Goal: Task Accomplishment & Management: Manage account settings

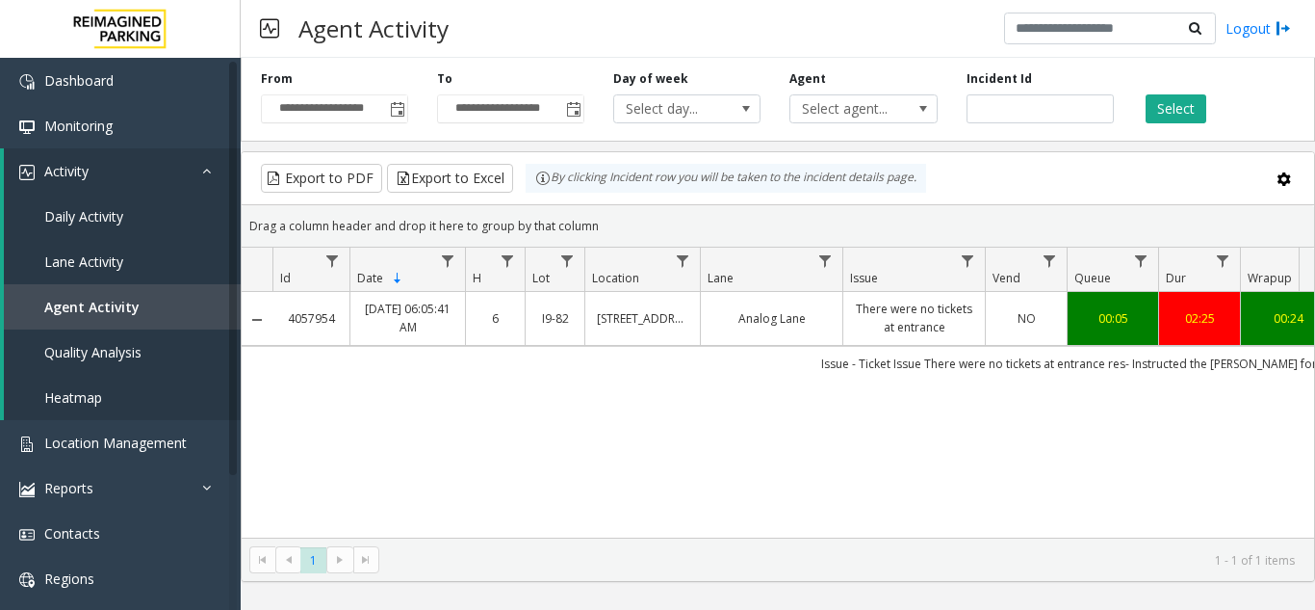
scroll to position [0, 336]
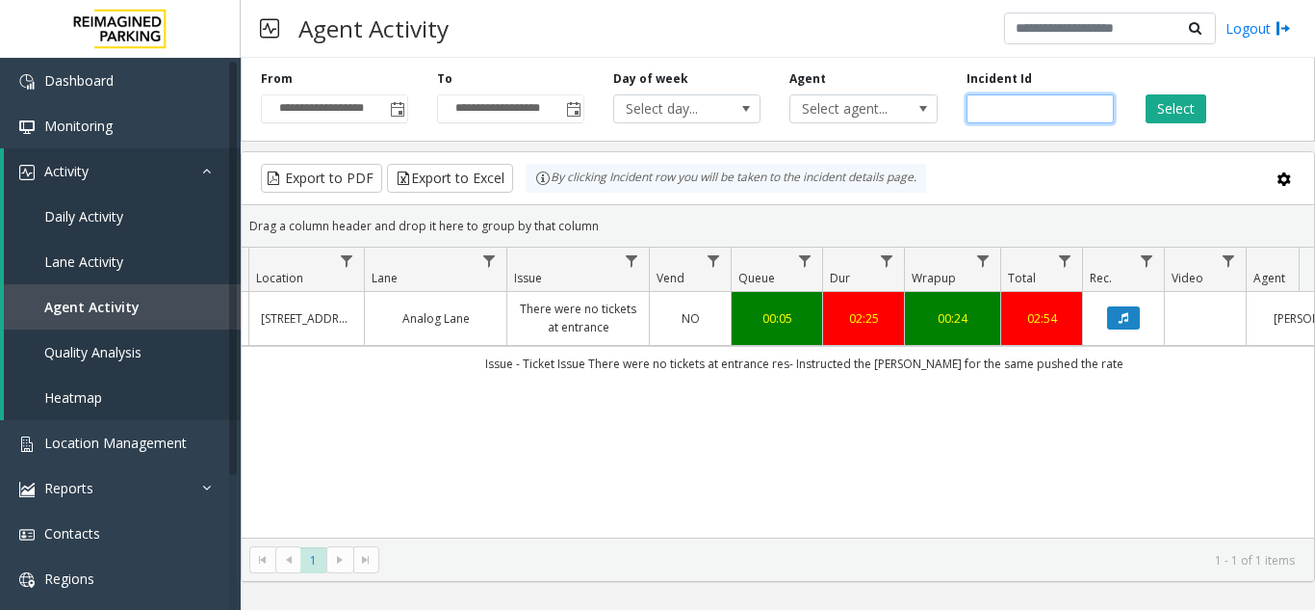
click at [1003, 107] on input "*******" at bounding box center [1040, 108] width 147 height 29
paste input "number"
click at [1023, 111] on input "number" at bounding box center [1040, 108] width 147 height 29
click at [1169, 115] on button "Select" at bounding box center [1176, 108] width 61 height 29
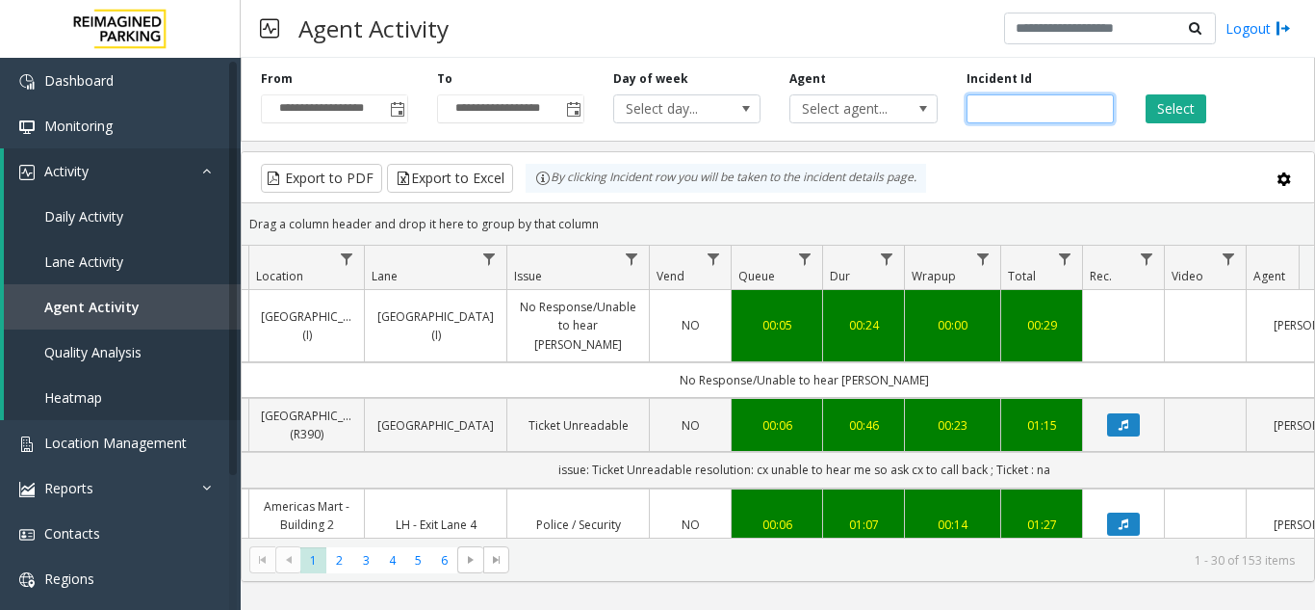
click at [981, 114] on input "number" at bounding box center [1040, 108] width 147 height 29
type input "*******"
click at [1190, 117] on button "Select" at bounding box center [1176, 108] width 61 height 29
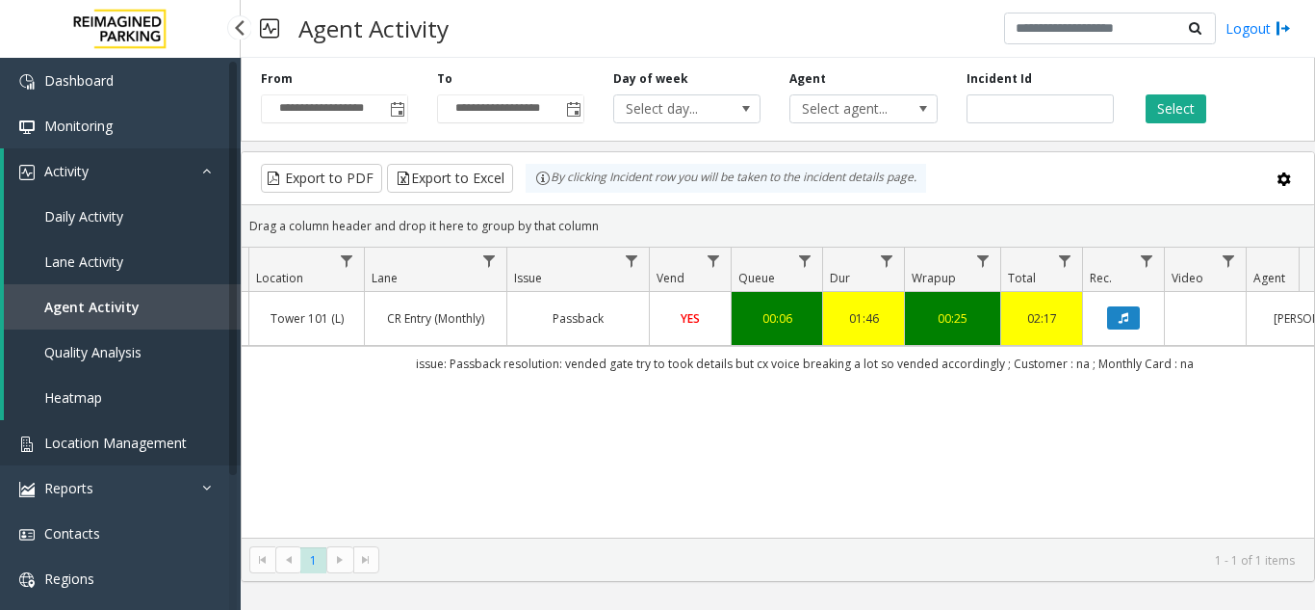
click at [113, 428] on link "Location Management" at bounding box center [120, 442] width 241 height 45
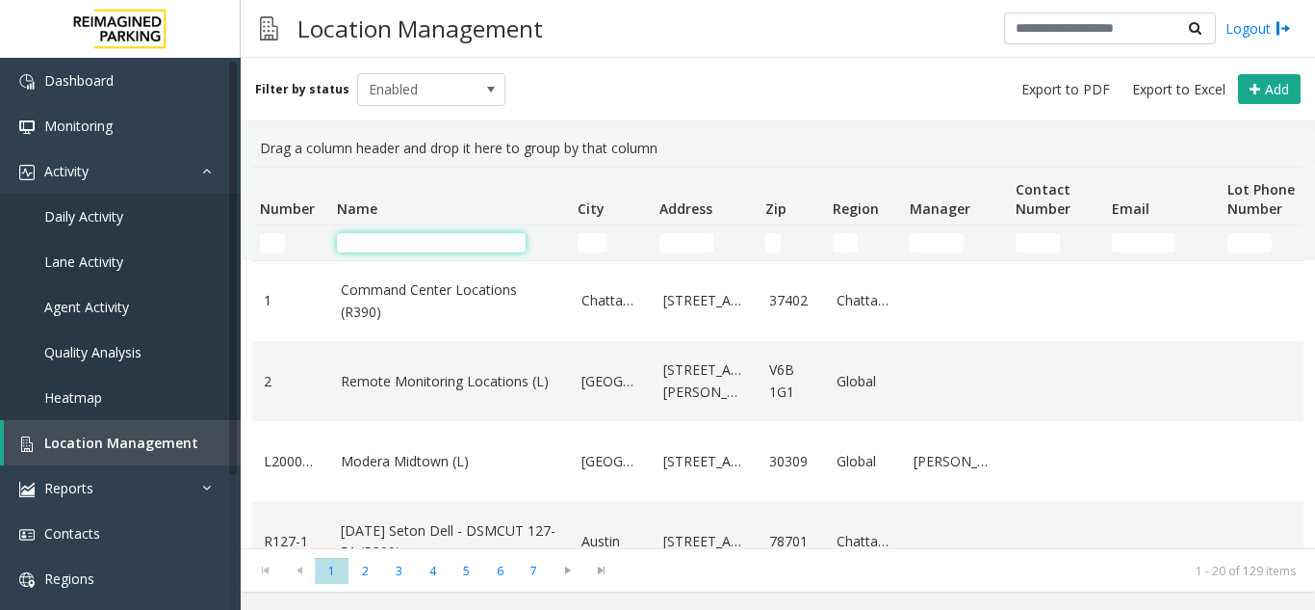
click at [353, 236] on input "Name Filter" at bounding box center [431, 242] width 189 height 19
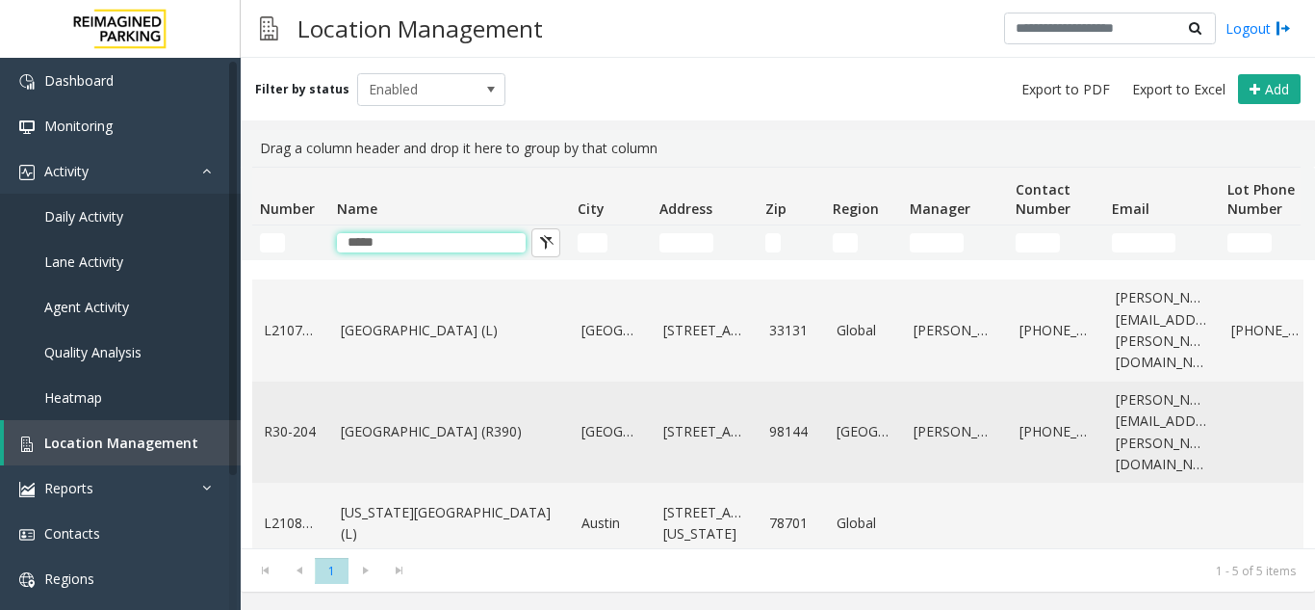
scroll to position [129, 0]
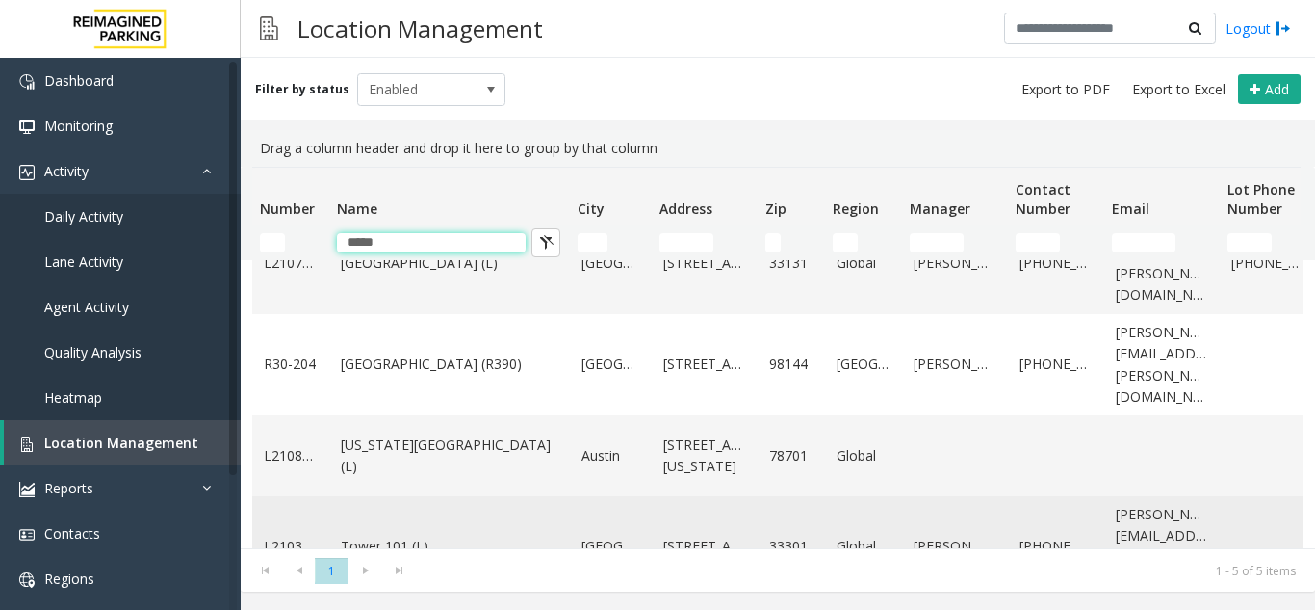
type input "*****"
click at [398, 535] on link "Tower 101 (L)" at bounding box center [450, 545] width 218 height 21
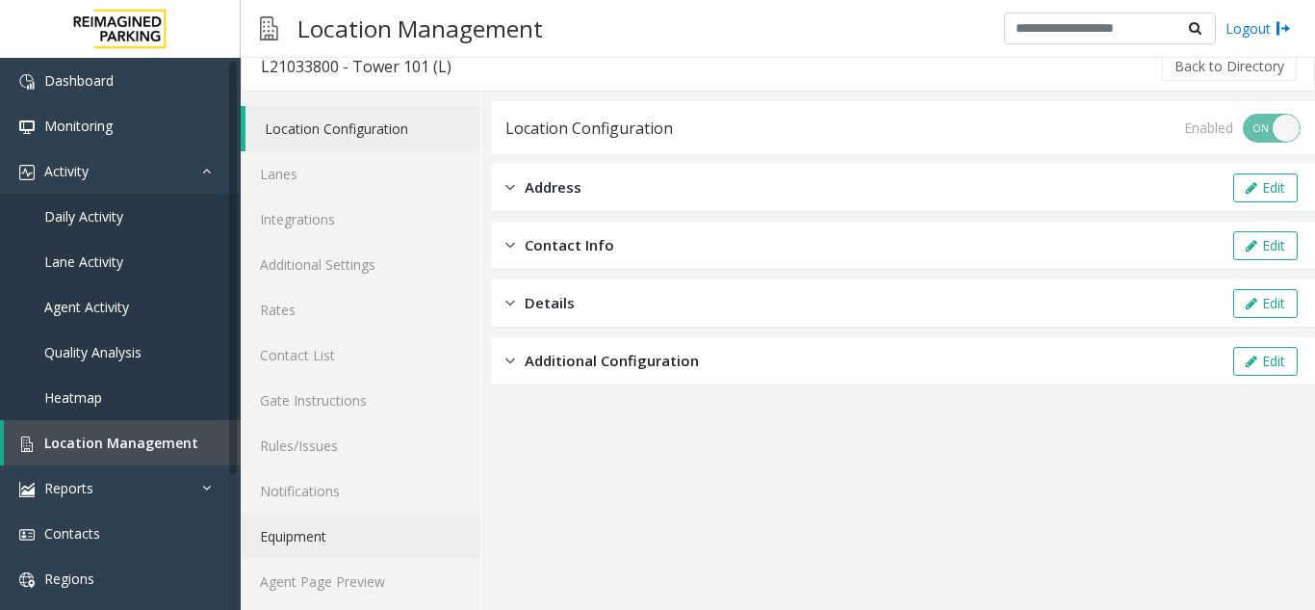
scroll to position [25, 0]
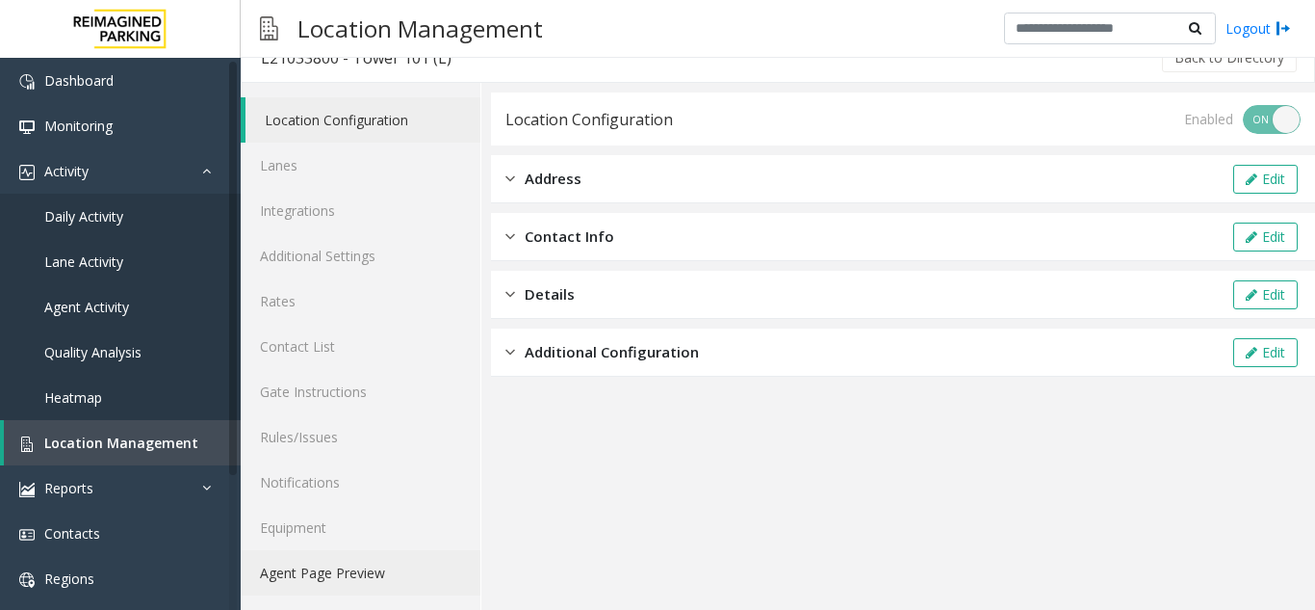
click at [370, 569] on link "Agent Page Preview" at bounding box center [361, 572] width 240 height 45
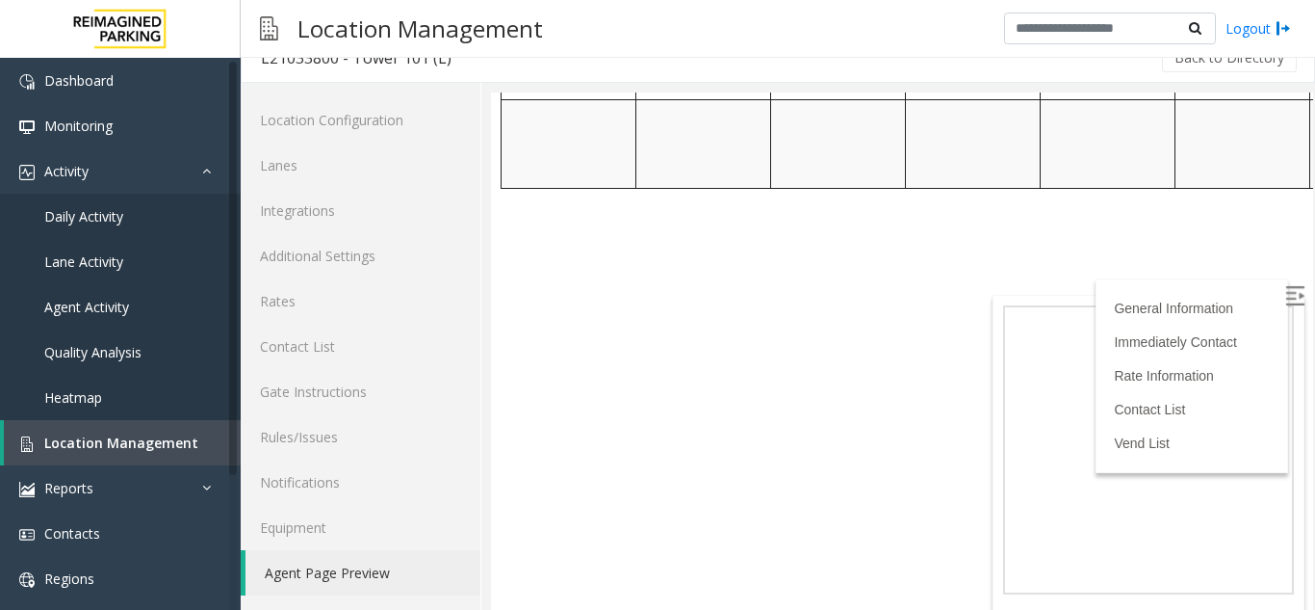
scroll to position [963, 0]
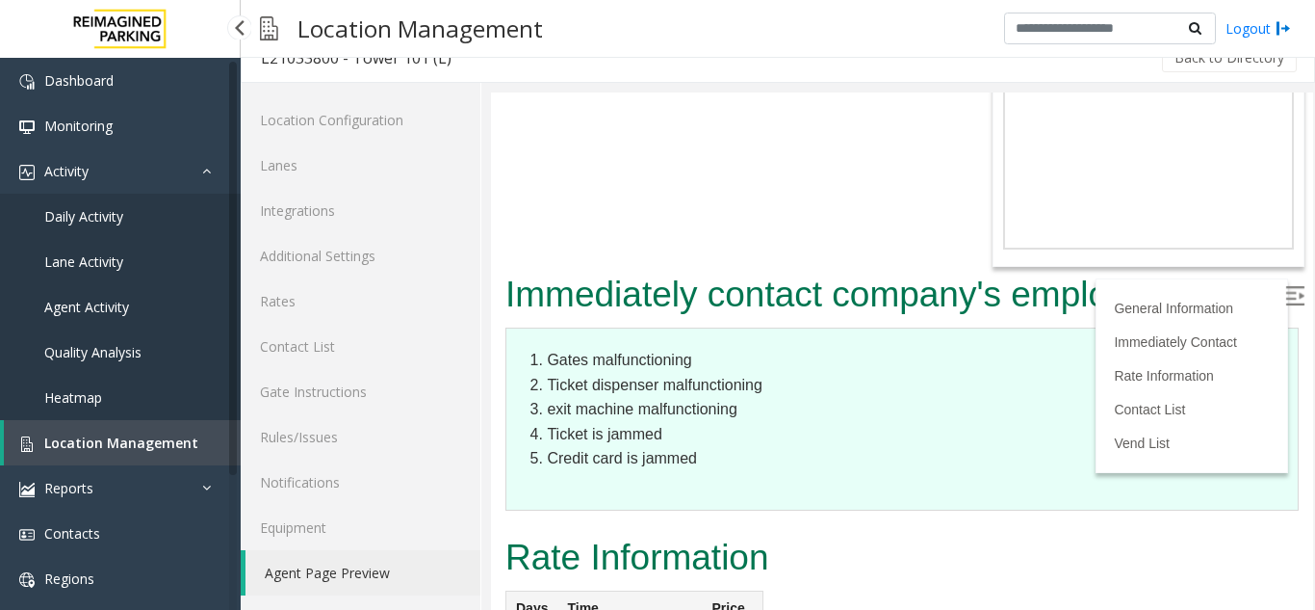
click at [102, 301] on span "Agent Activity" at bounding box center [86, 307] width 85 height 18
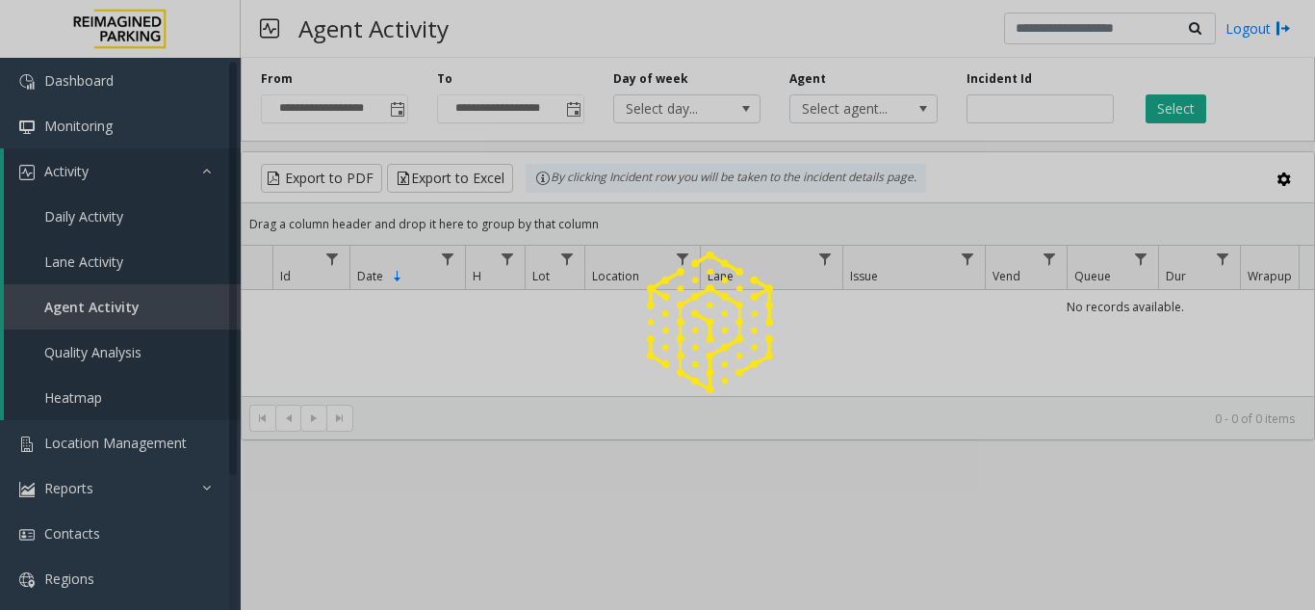
click at [998, 111] on div at bounding box center [657, 305] width 1315 height 610
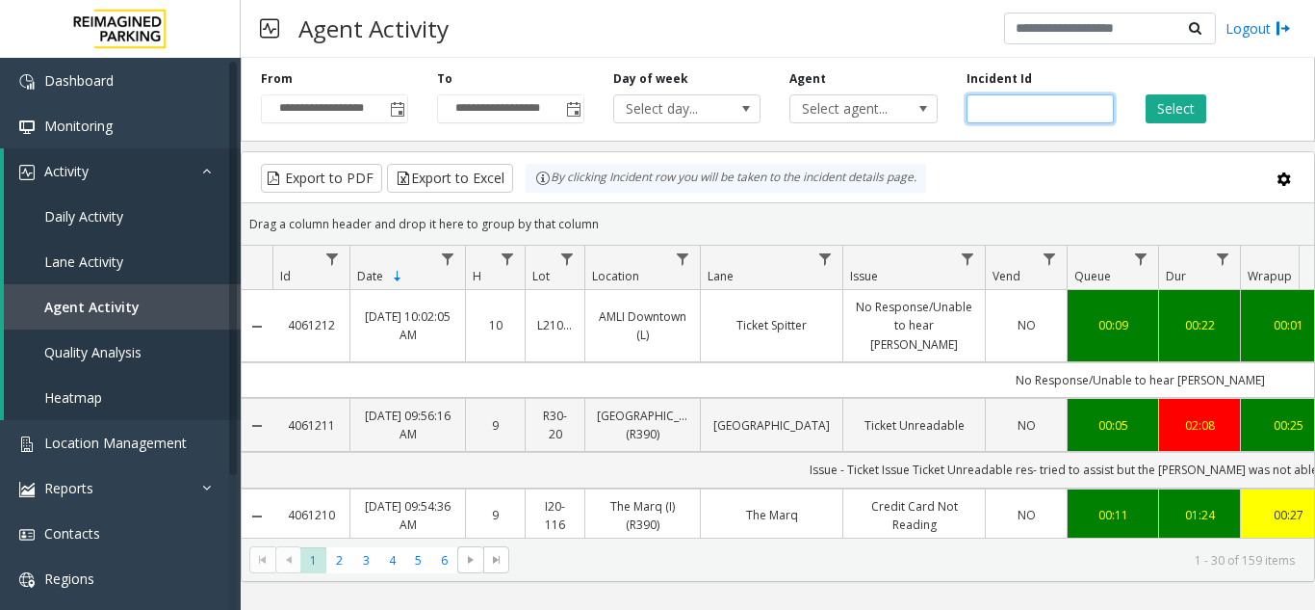
click at [996, 111] on input "number" at bounding box center [1040, 108] width 147 height 29
paste input "*******"
click at [983, 109] on input "number" at bounding box center [1040, 108] width 147 height 29
type input "*******"
click at [1164, 112] on button "Select" at bounding box center [1176, 108] width 61 height 29
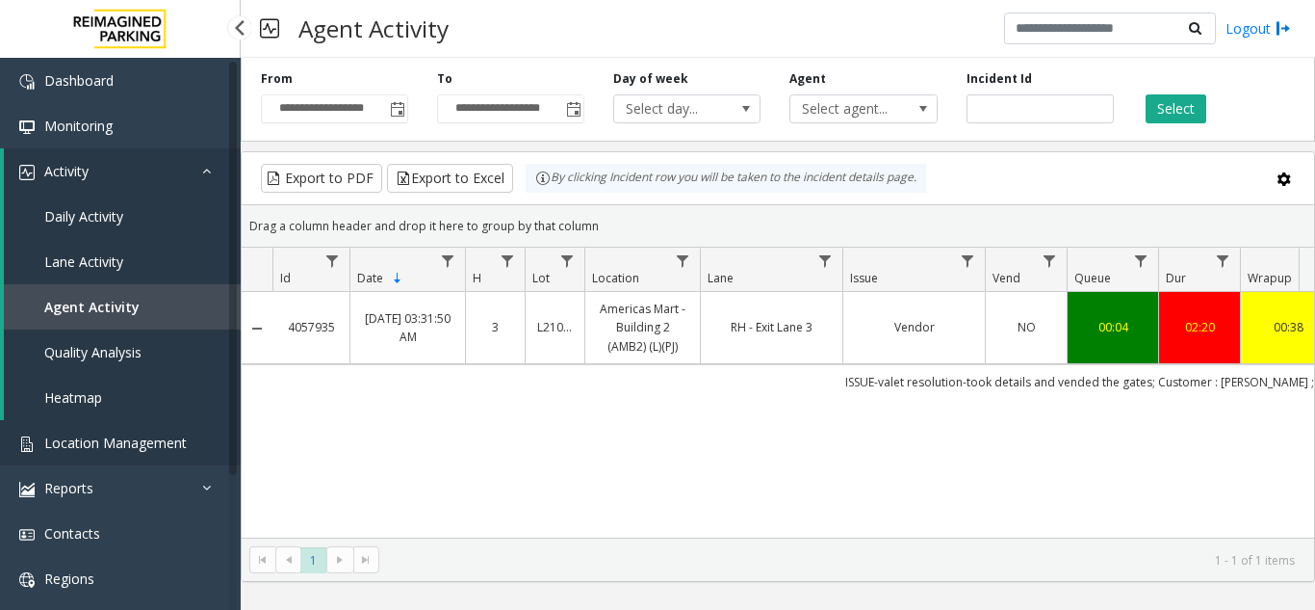
click at [71, 423] on link "Location Management" at bounding box center [120, 442] width 241 height 45
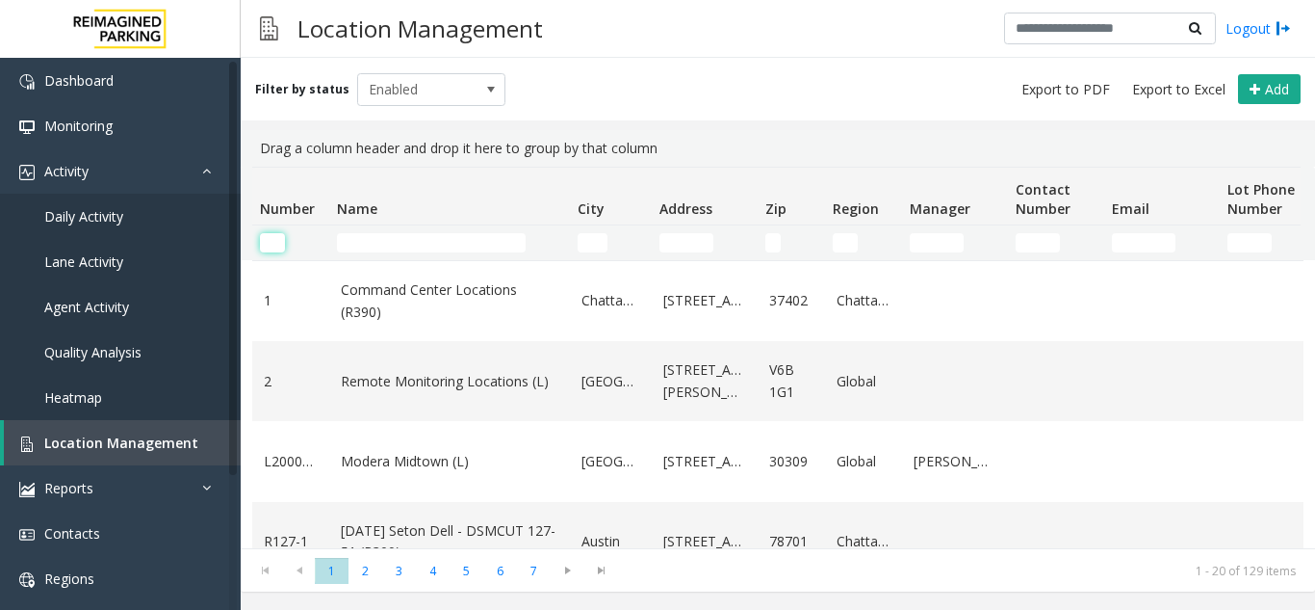
drag, startPoint x: 273, startPoint y: 237, endPoint x: 335, endPoint y: 237, distance: 61.6
click at [273, 237] on input "Number Filter" at bounding box center [272, 242] width 25 height 19
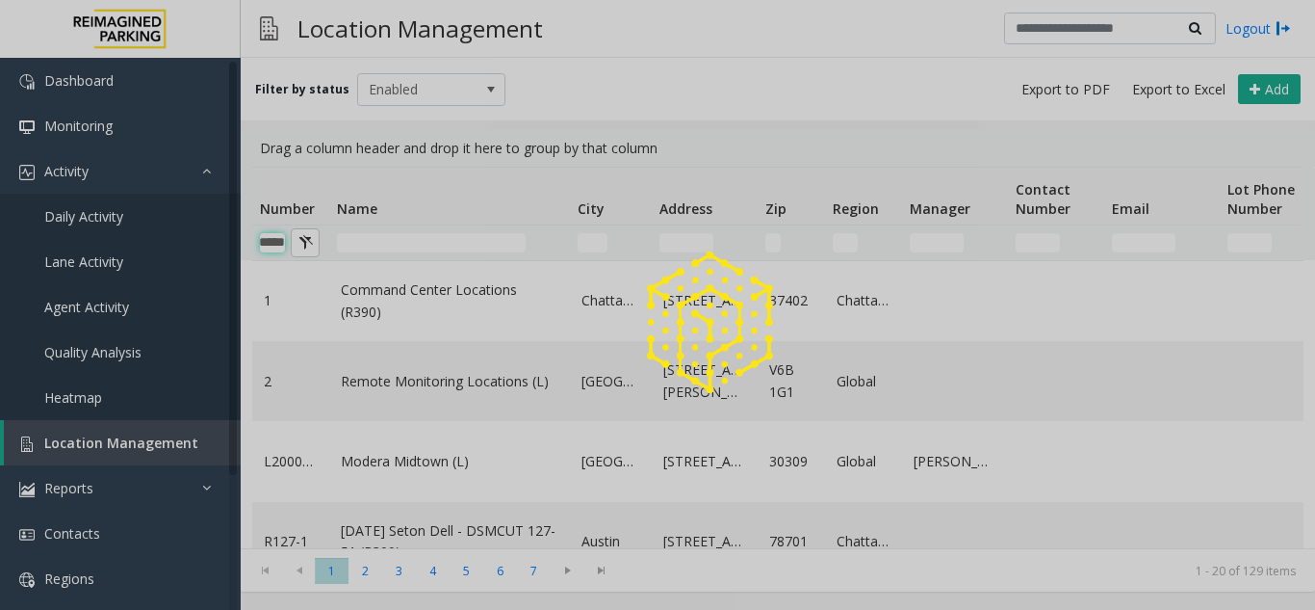
scroll to position [0, 24]
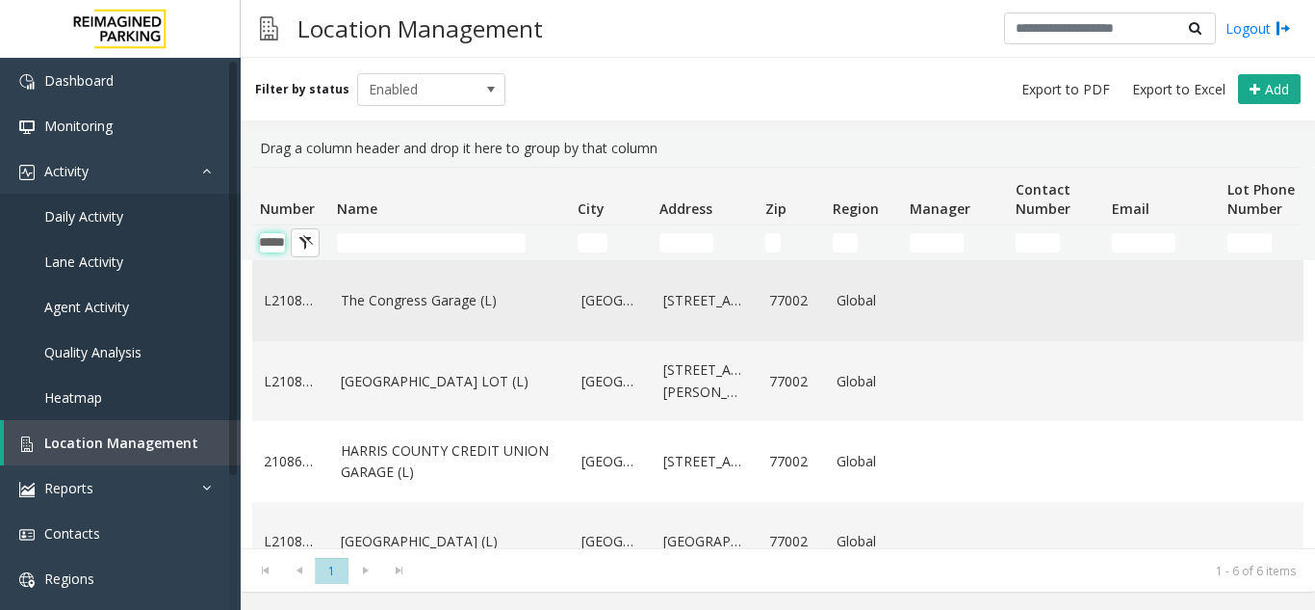
type input "*****"
click at [413, 313] on td "The Congress Garage (L)" at bounding box center [449, 301] width 241 height 80
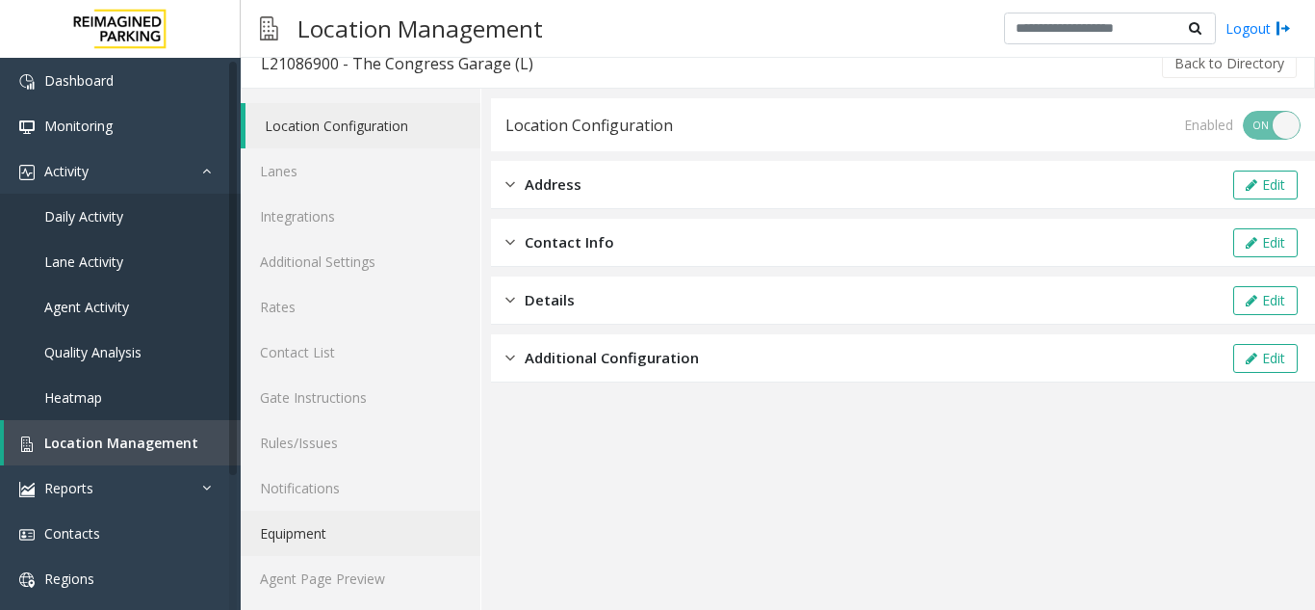
scroll to position [25, 0]
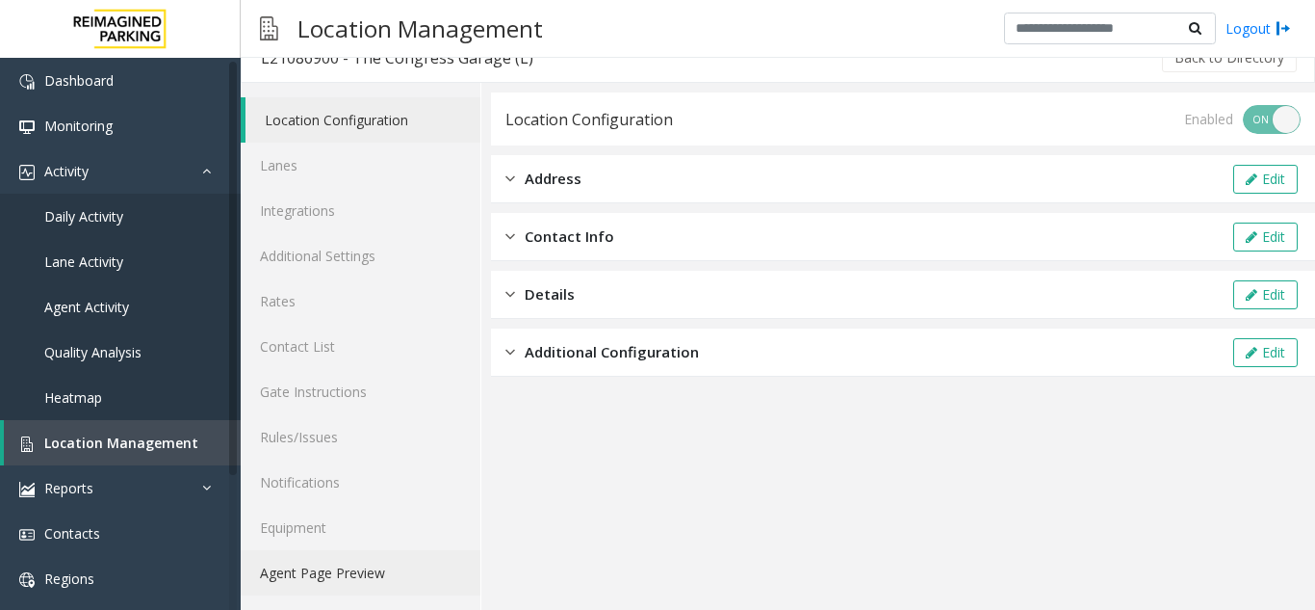
click at [340, 560] on link "Agent Page Preview" at bounding box center [361, 572] width 240 height 45
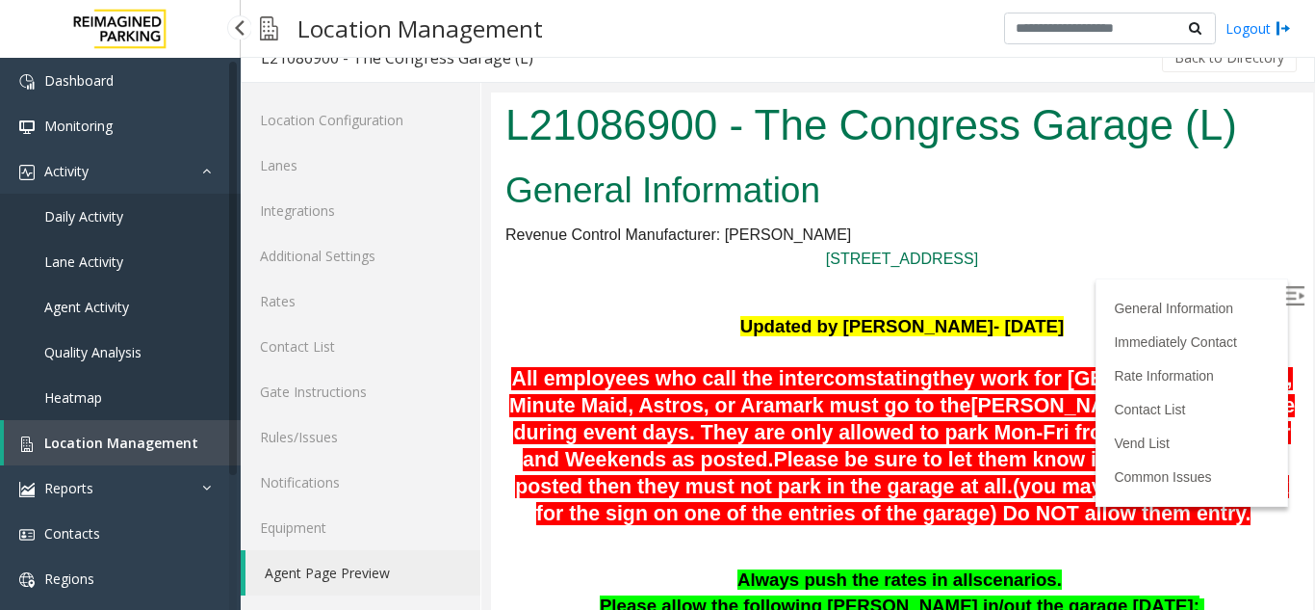
click at [150, 444] on span "Location Management" at bounding box center [121, 442] width 154 height 18
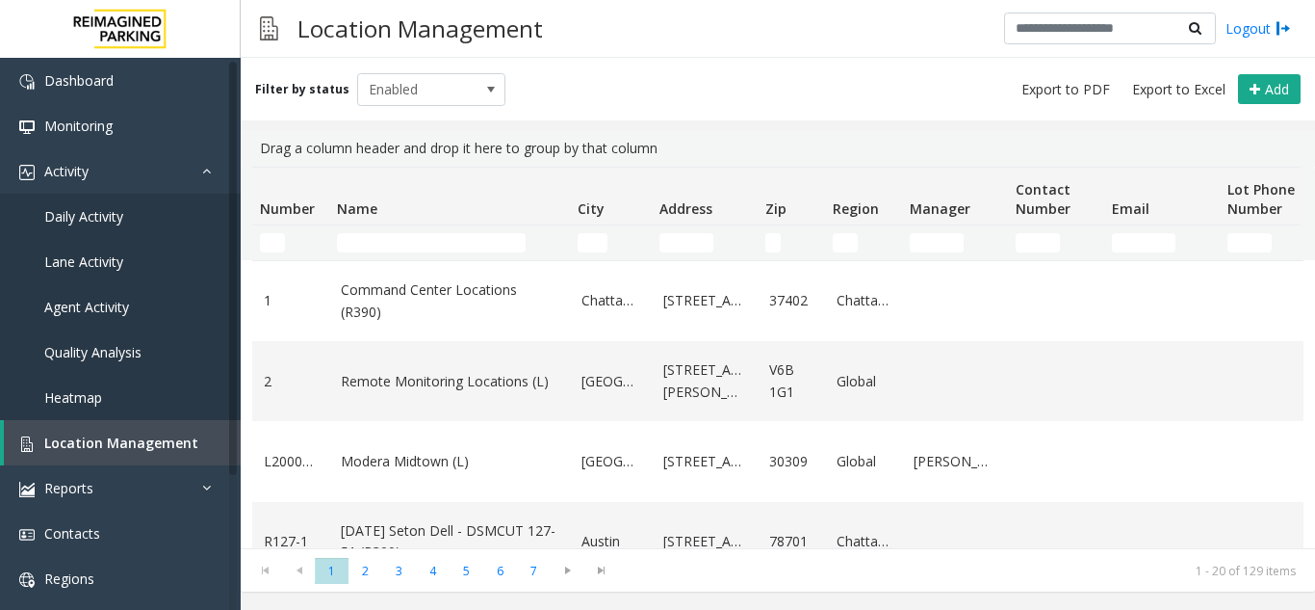
click at [257, 239] on td "Number Filter" at bounding box center [290, 242] width 77 height 35
click at [269, 242] on input "Number Filter" at bounding box center [272, 242] width 25 height 19
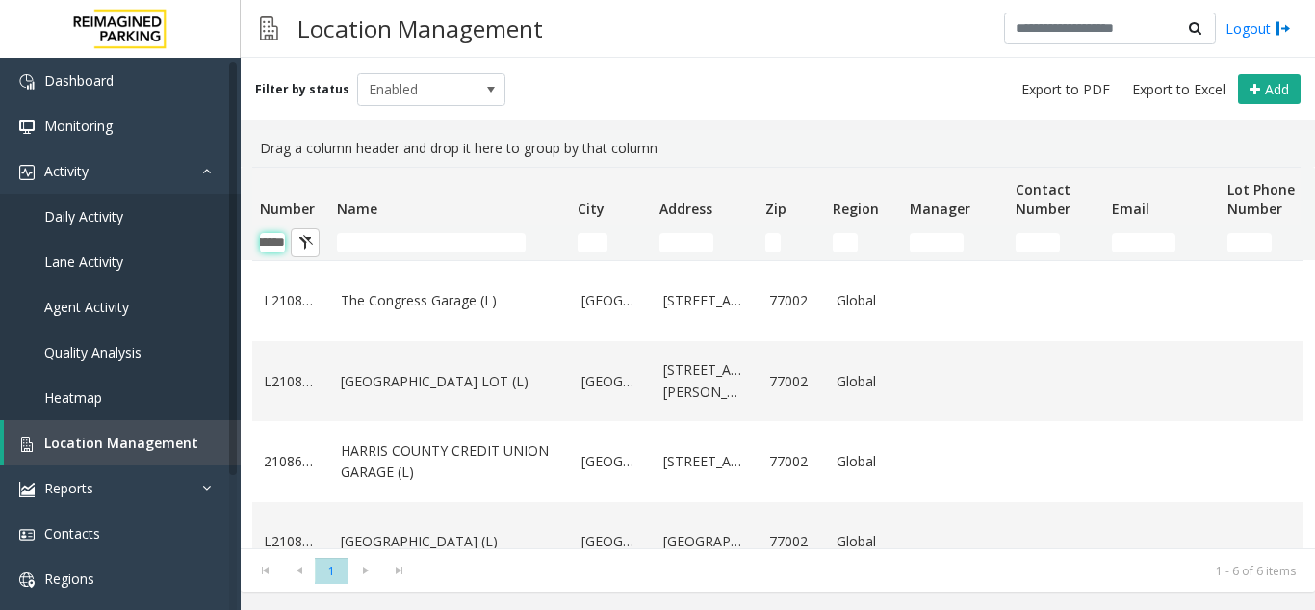
scroll to position [0, 39]
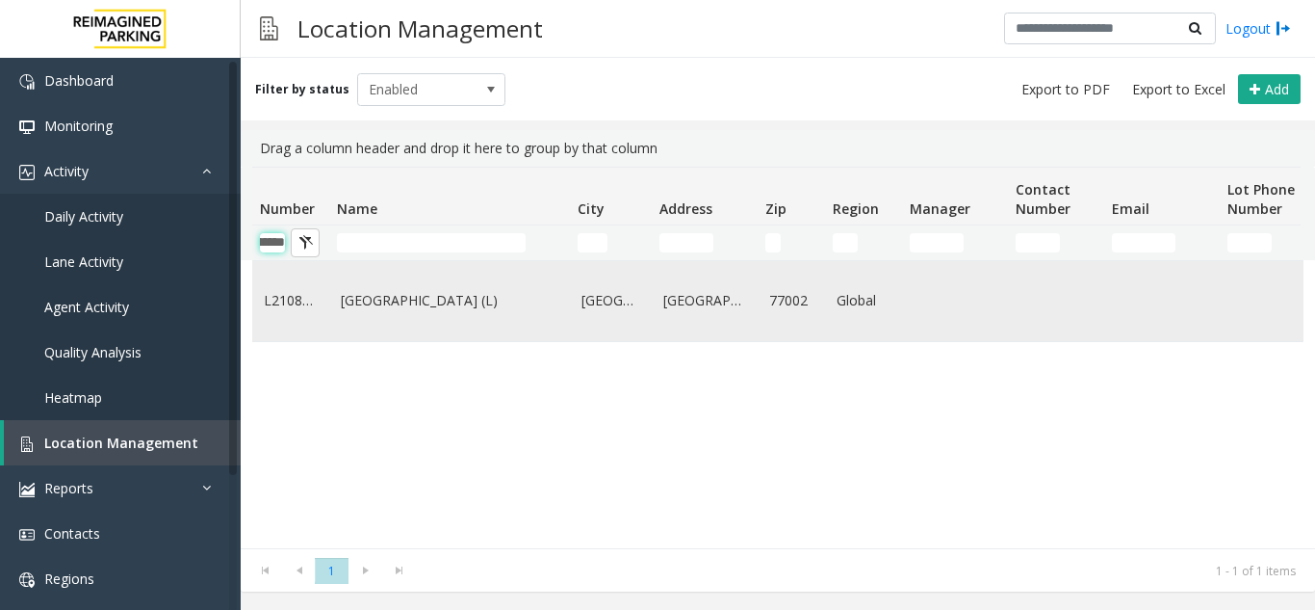
type input "*******"
click at [489, 305] on link "[GEOGRAPHIC_DATA] (L)" at bounding box center [450, 300] width 218 height 21
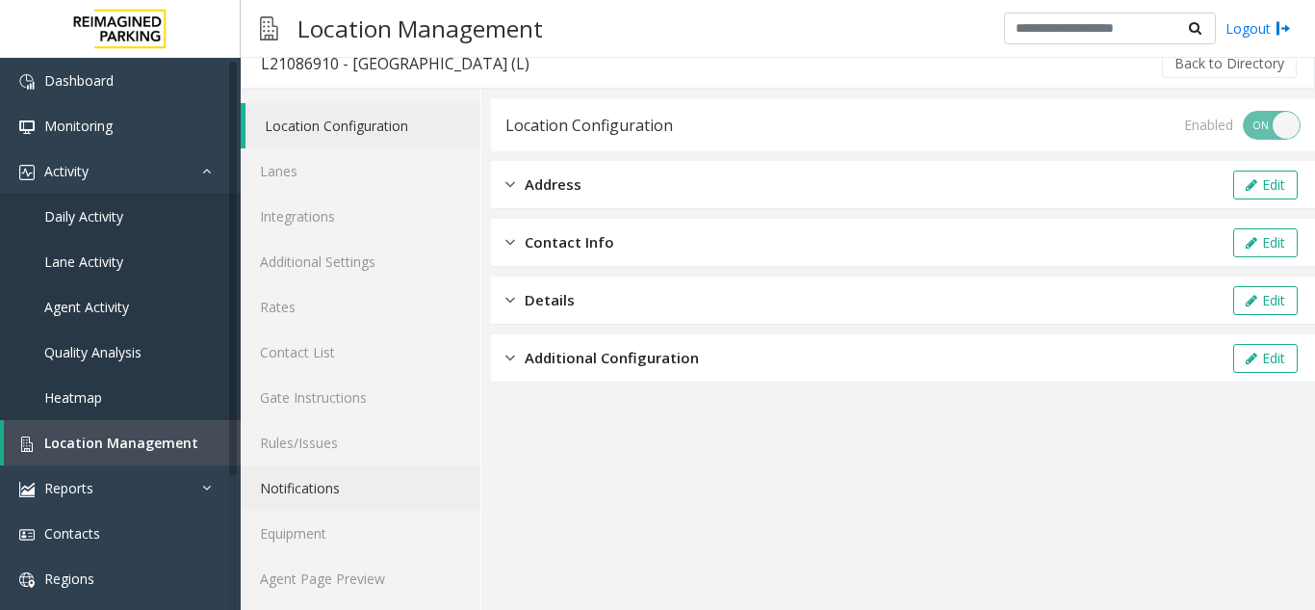
scroll to position [25, 0]
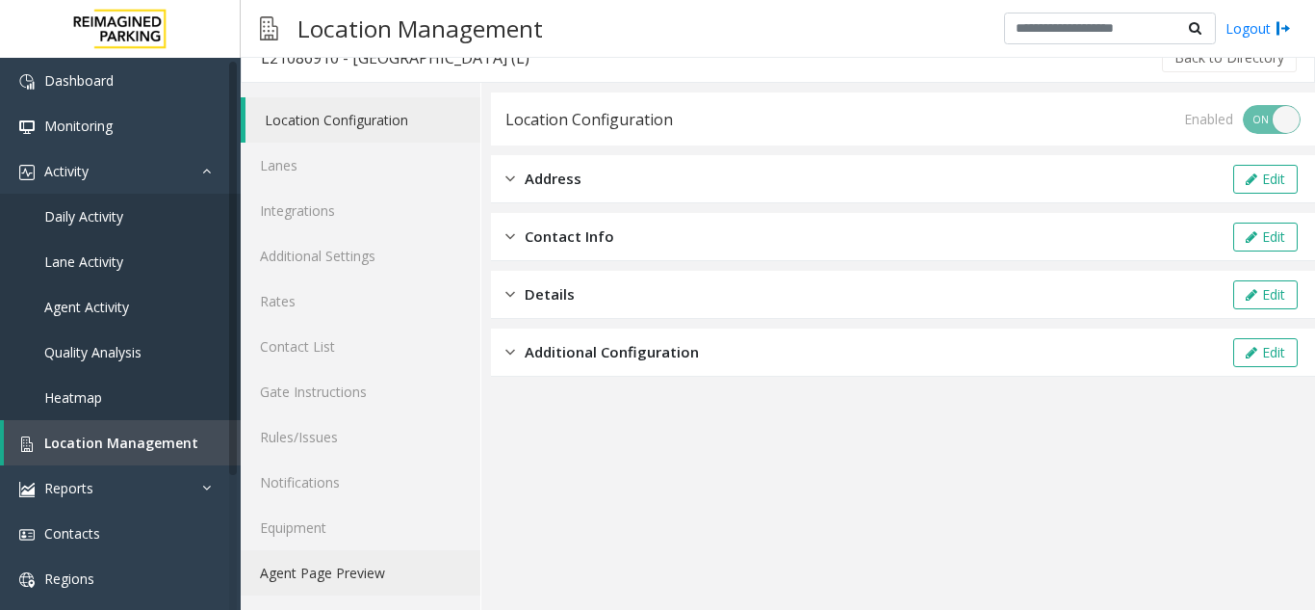
click at [339, 570] on link "Agent Page Preview" at bounding box center [361, 572] width 240 height 45
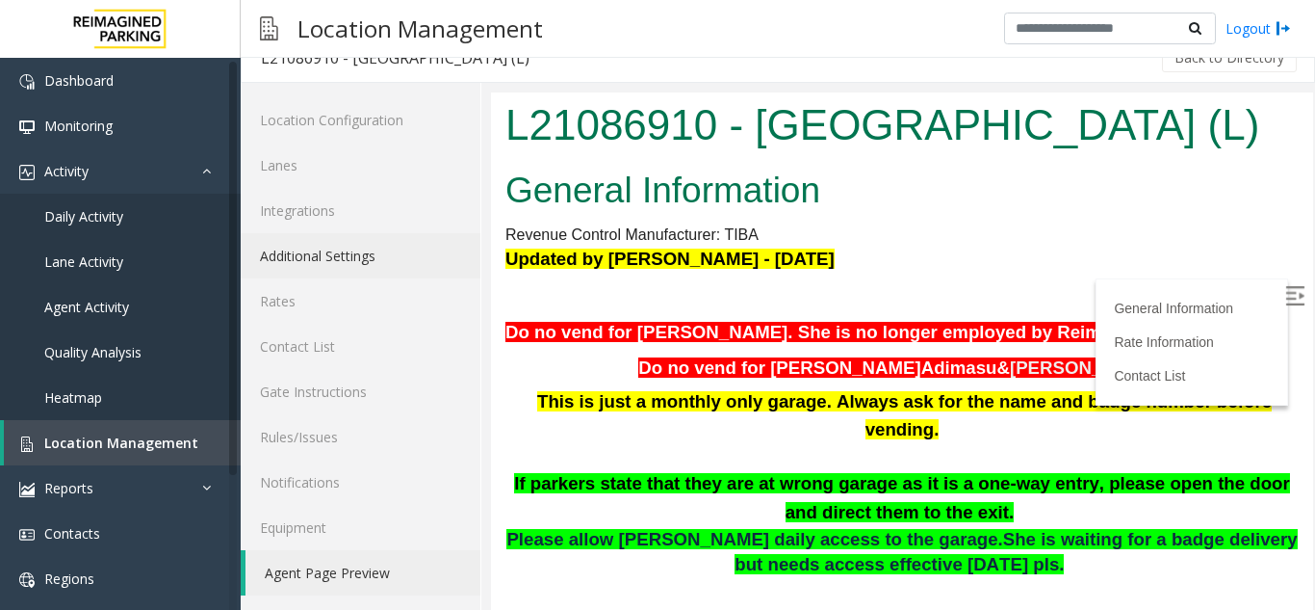
click at [301, 241] on link "Additional Settings" at bounding box center [361, 255] width 240 height 45
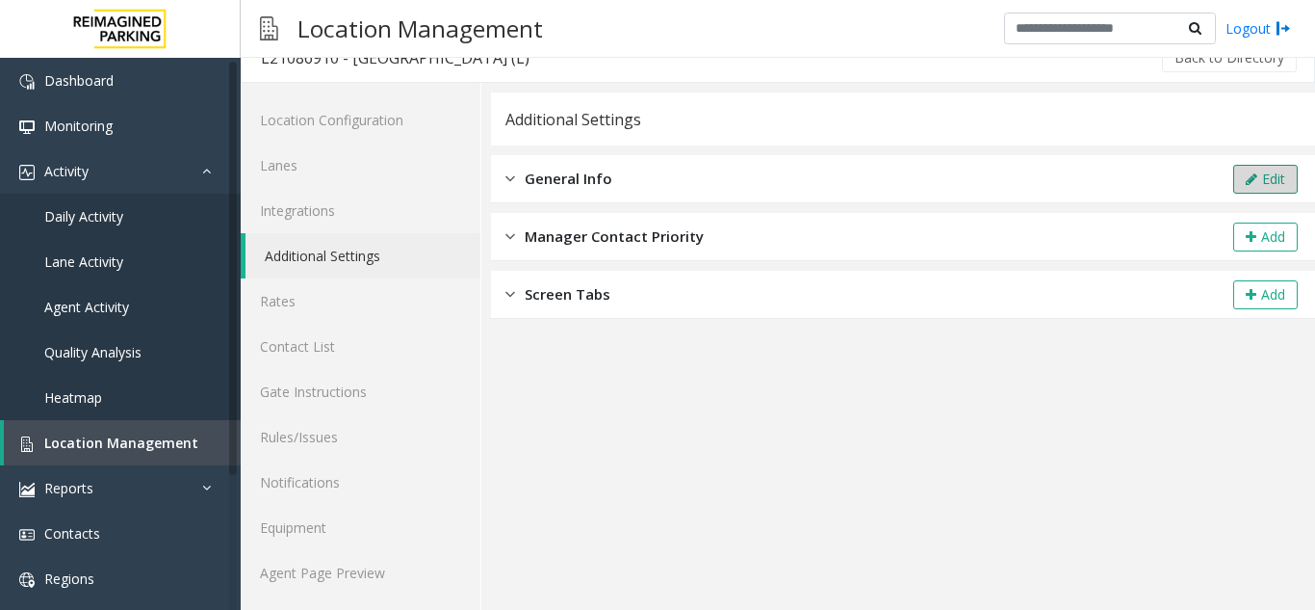
click at [1267, 169] on button "Edit" at bounding box center [1265, 179] width 65 height 29
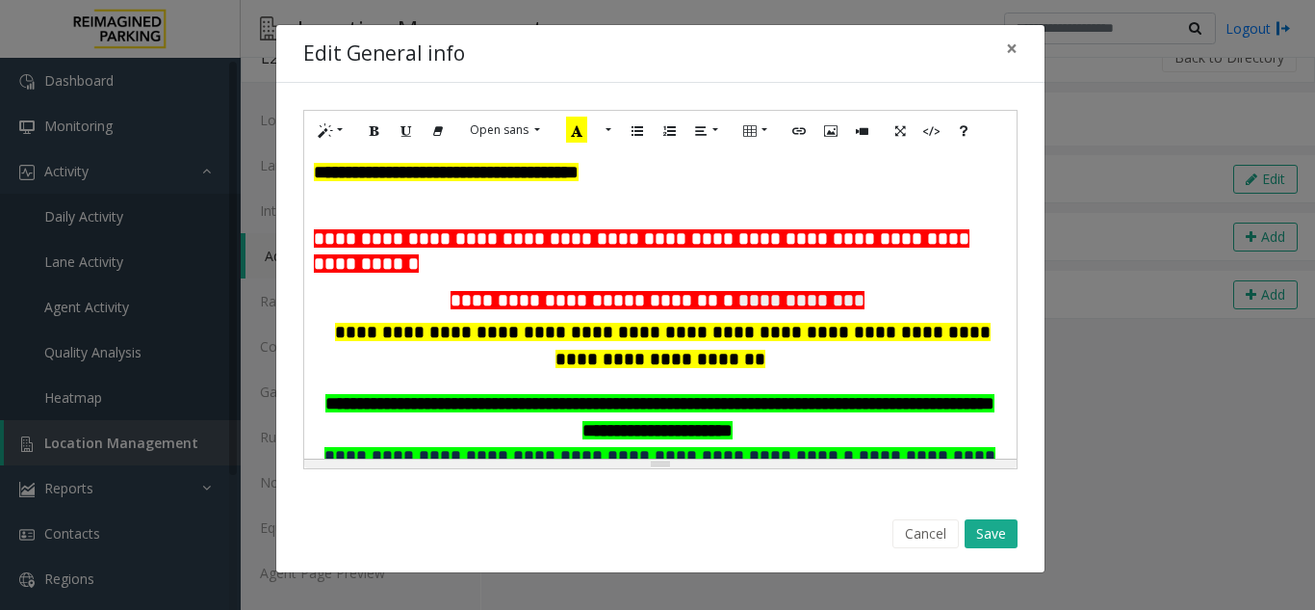
click at [660, 177] on p "**********" at bounding box center [660, 173] width 693 height 26
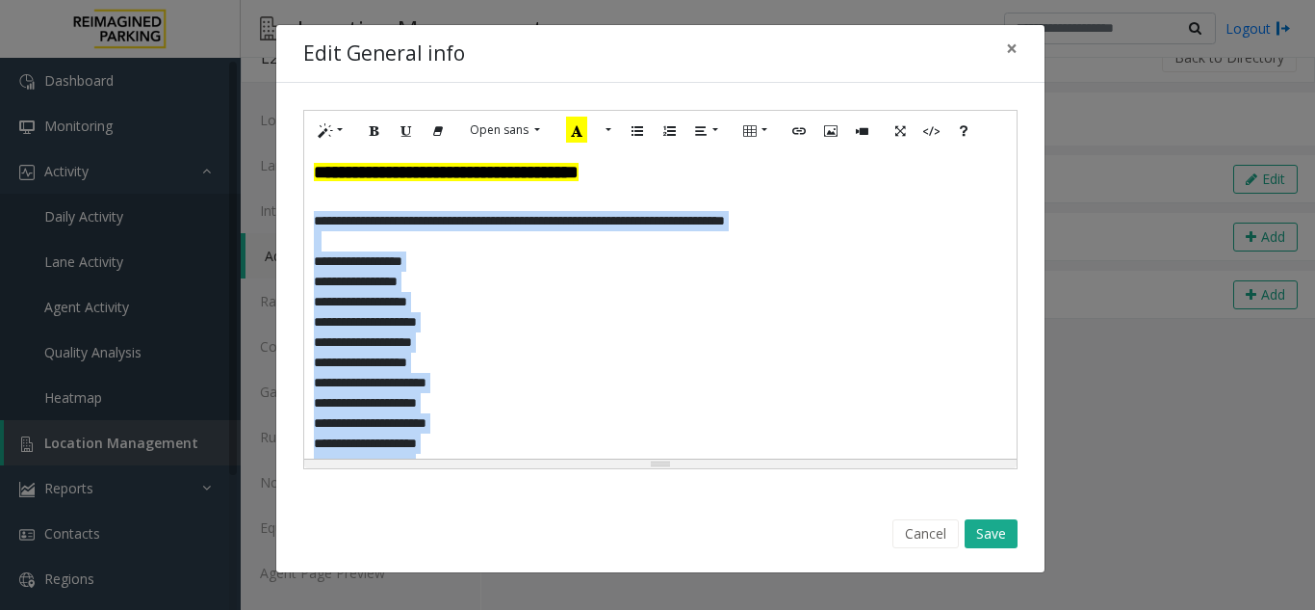
drag, startPoint x: 451, startPoint y: 350, endPoint x: 315, endPoint y: 225, distance: 184.0
click at [315, 225] on div "**********" at bounding box center [660, 304] width 713 height 308
click at [576, 137] on icon "Recent Color" at bounding box center [576, 130] width 21 height 26
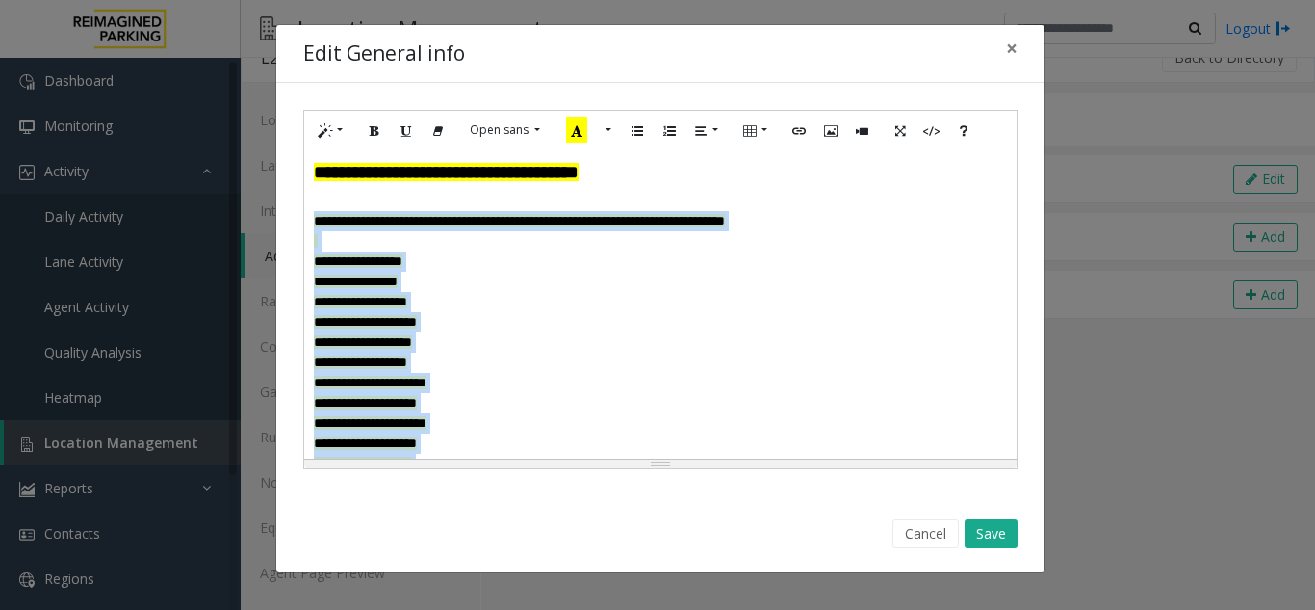
click at [580, 126] on icon "Recent Color" at bounding box center [576, 130] width 21 height 26
click at [610, 125] on button "More Color" at bounding box center [606, 131] width 19 height 30
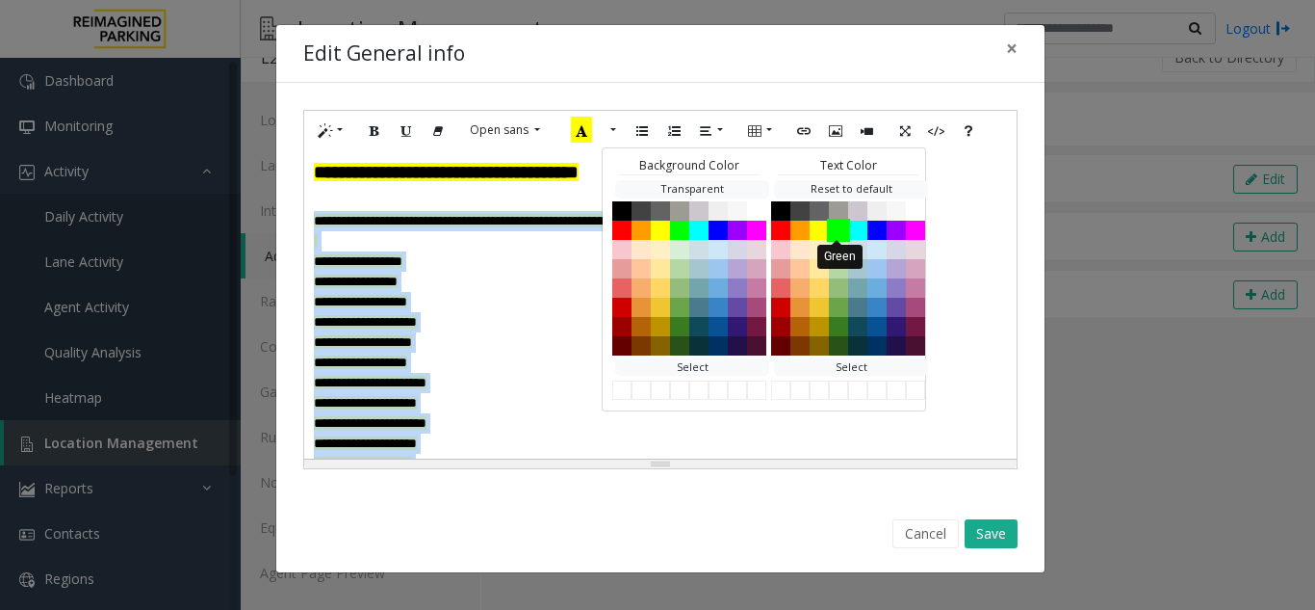
click at [840, 227] on button "Green" at bounding box center [838, 229] width 23 height 23
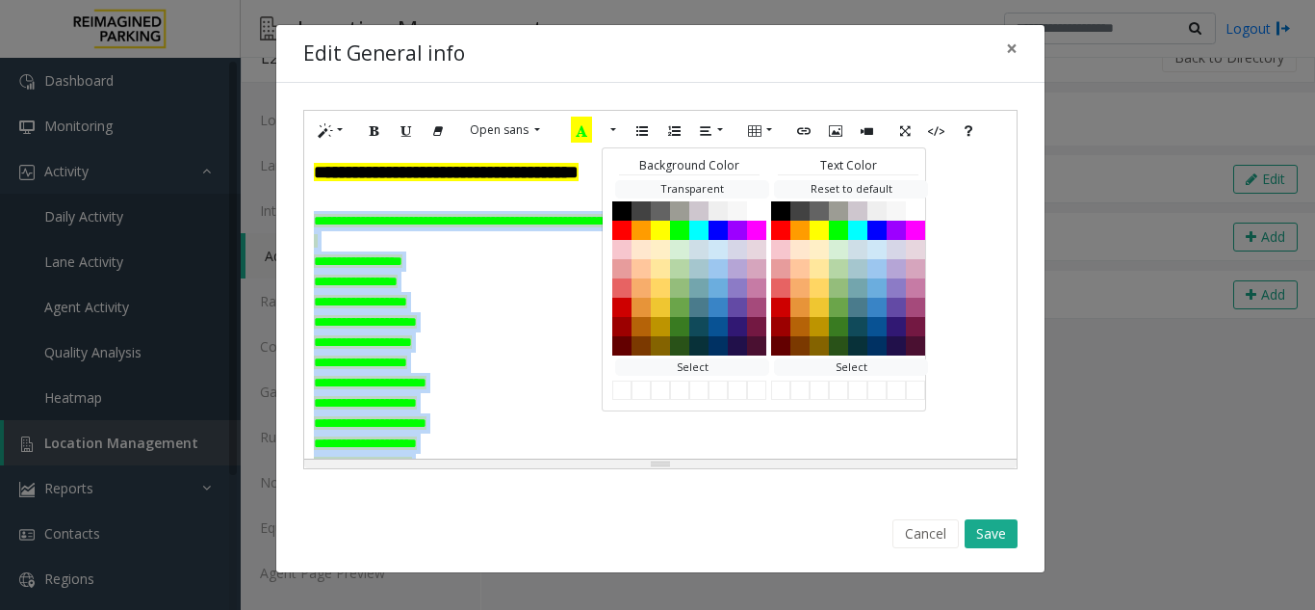
click at [558, 288] on p "**********" at bounding box center [653, 282] width 679 height 20
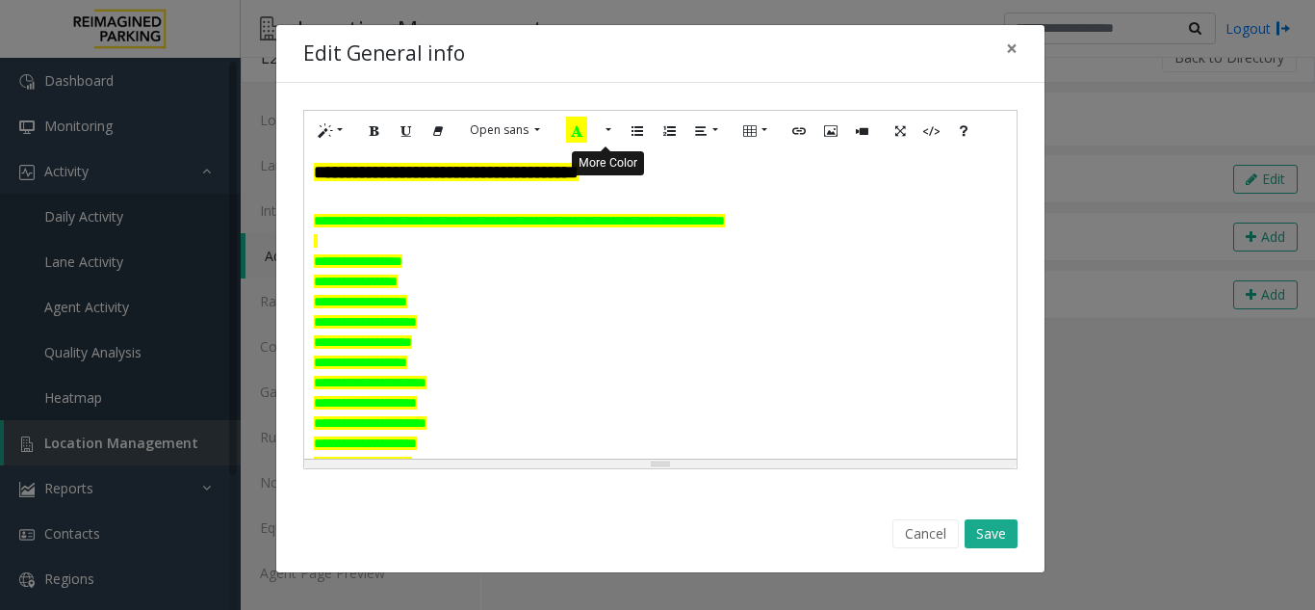
click at [610, 126] on button "More Color" at bounding box center [606, 131] width 19 height 30
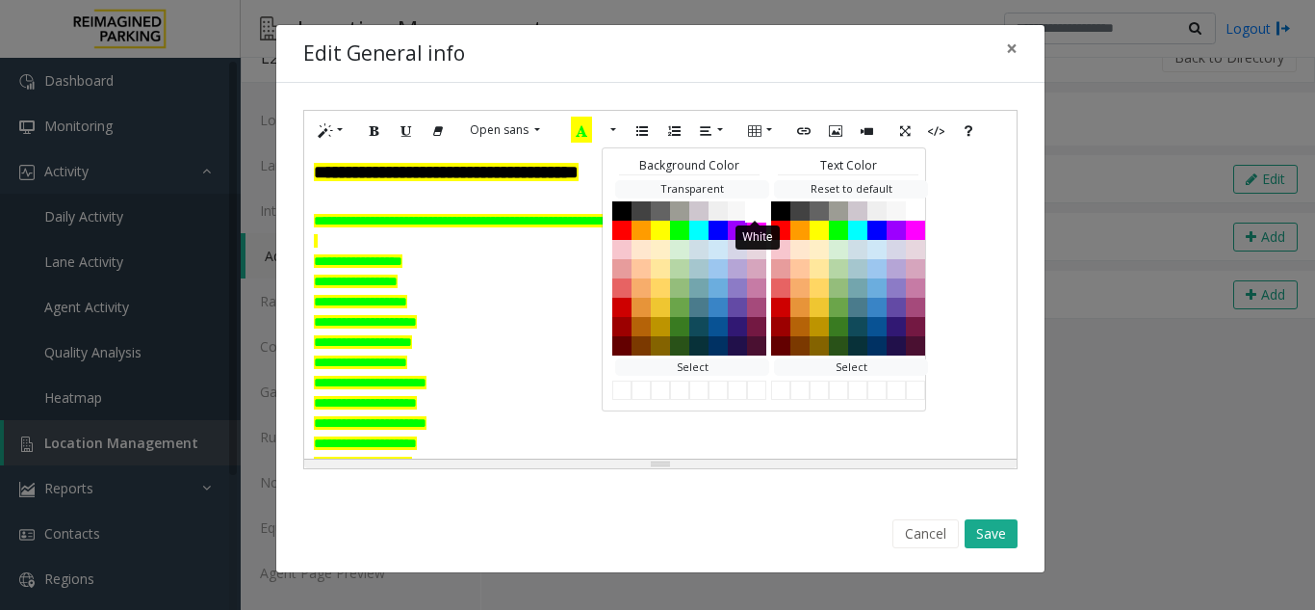
click at [751, 202] on button "White" at bounding box center [756, 209] width 23 height 23
click at [832, 229] on button "Green" at bounding box center [838, 229] width 23 height 23
click at [679, 230] on button "Green" at bounding box center [679, 229] width 23 height 23
click at [778, 209] on button "Black" at bounding box center [780, 209] width 23 height 23
click at [507, 275] on p "**********" at bounding box center [653, 282] width 679 height 20
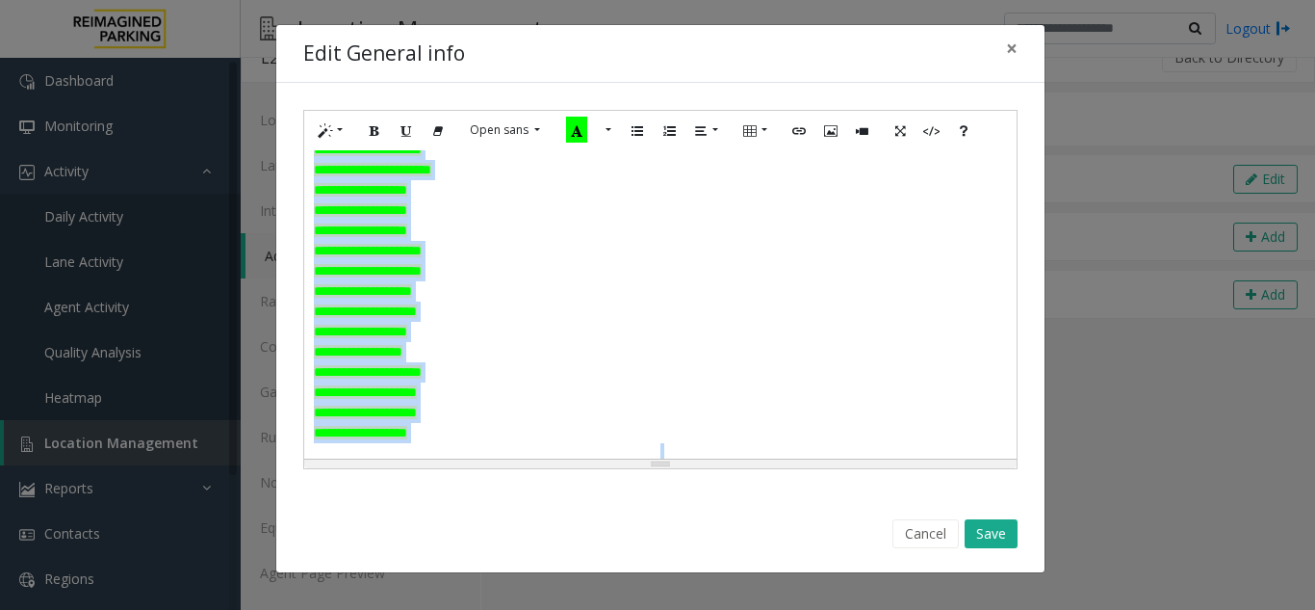
scroll to position [1096, 0]
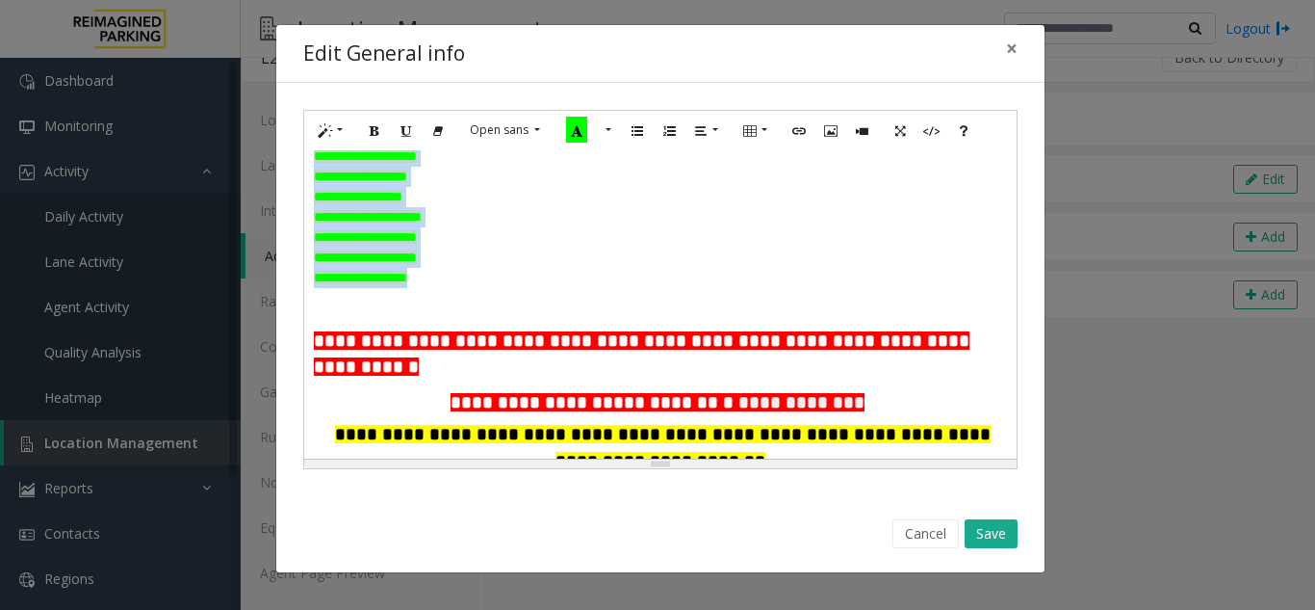
drag, startPoint x: 315, startPoint y: 222, endPoint x: 470, endPoint y: 275, distance: 163.8
click at [470, 275] on div "**********" at bounding box center [660, 304] width 713 height 308
click at [605, 132] on button "More Color" at bounding box center [606, 131] width 19 height 30
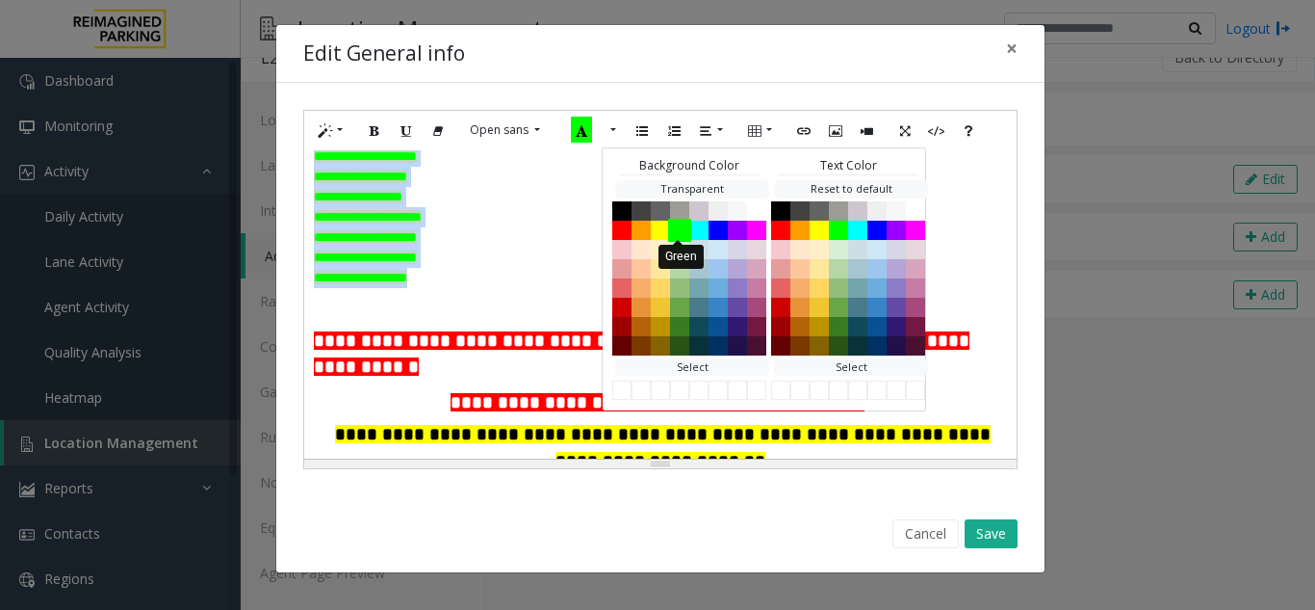
click at [676, 235] on button "Green" at bounding box center [679, 229] width 23 height 23
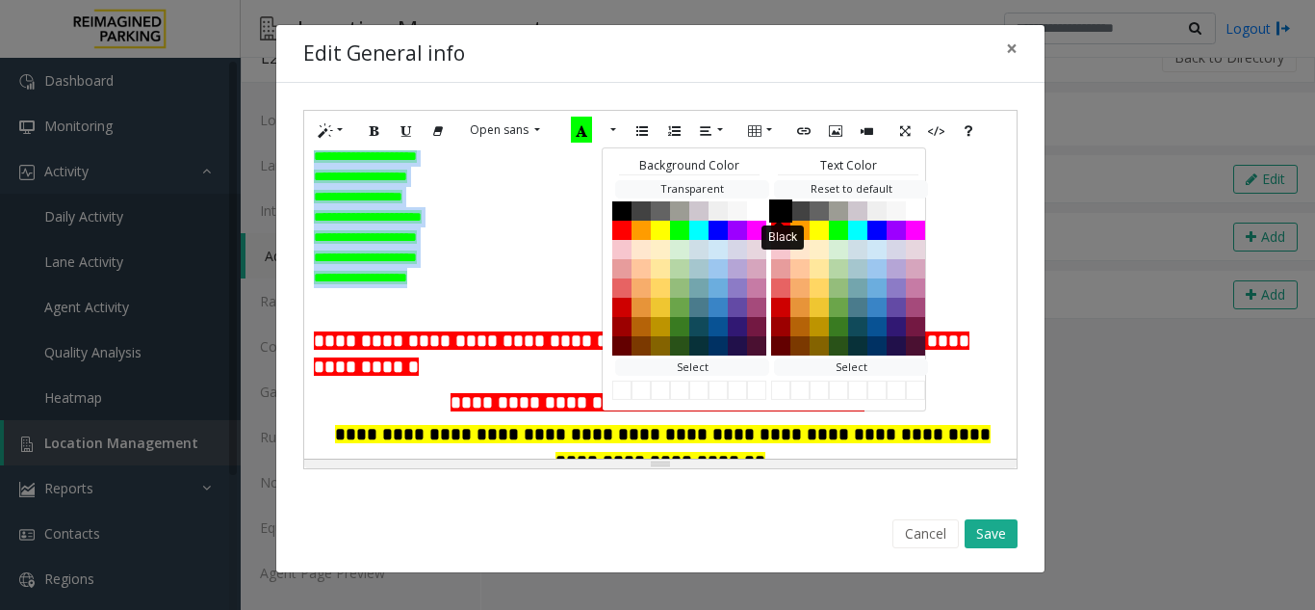
click at [777, 210] on button "Black" at bounding box center [780, 209] width 23 height 23
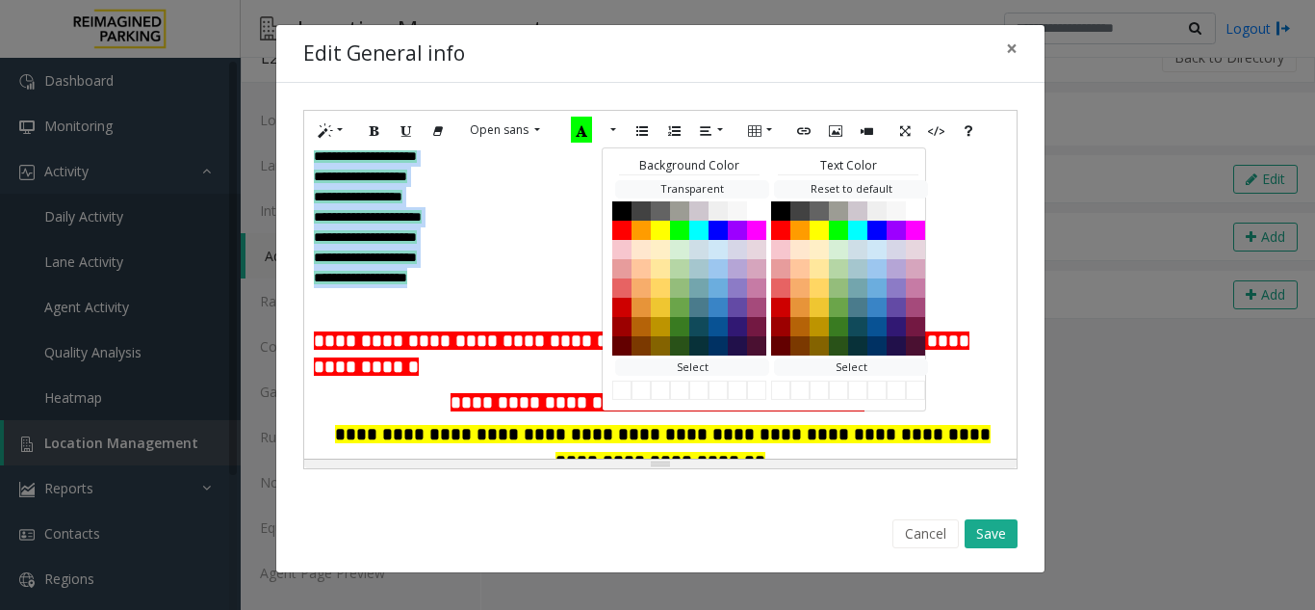
click at [524, 256] on p "**********" at bounding box center [653, 257] width 679 height 20
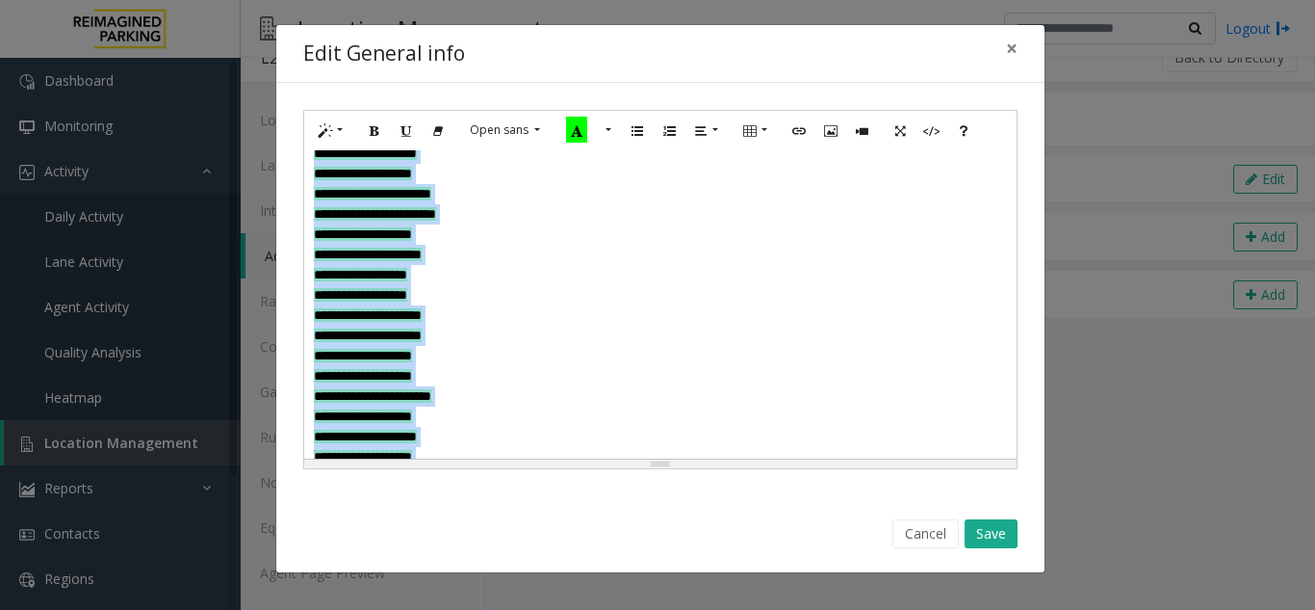
scroll to position [0, 0]
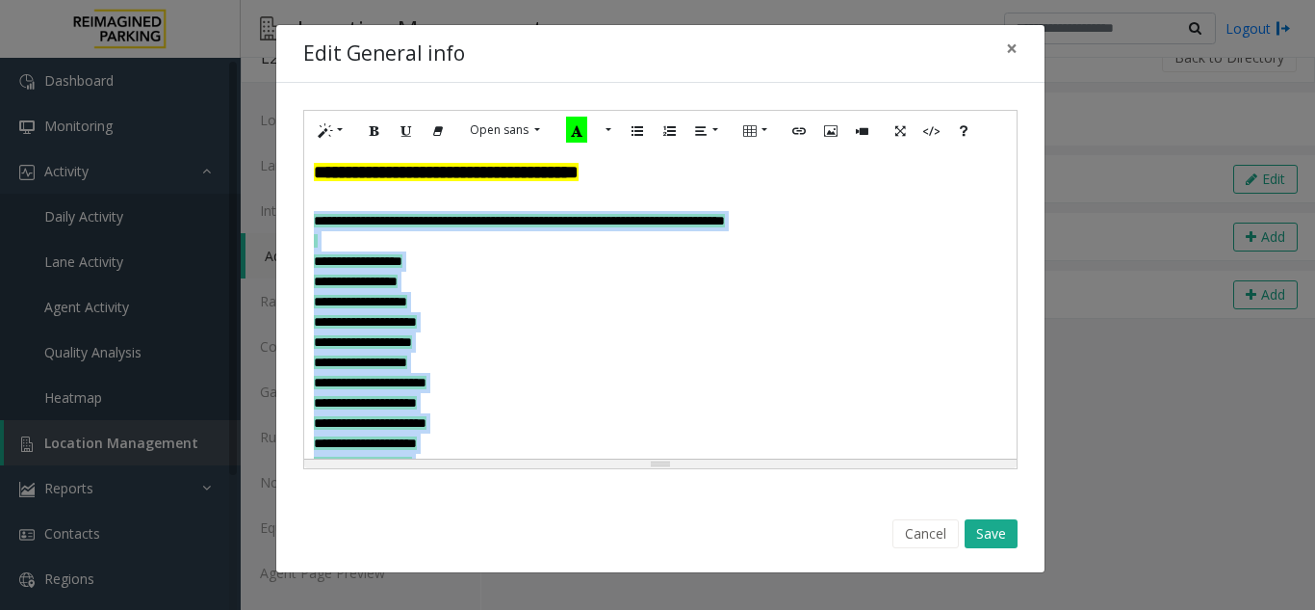
drag, startPoint x: 424, startPoint y: 272, endPoint x: 316, endPoint y: 226, distance: 117.0
click at [316, 226] on div "**********" at bounding box center [660, 304] width 713 height 308
click at [379, 133] on icon "Bold (CTRL+B)" at bounding box center [375, 129] width 12 height 16
click at [1015, 50] on span "×" at bounding box center [1012, 48] width 12 height 27
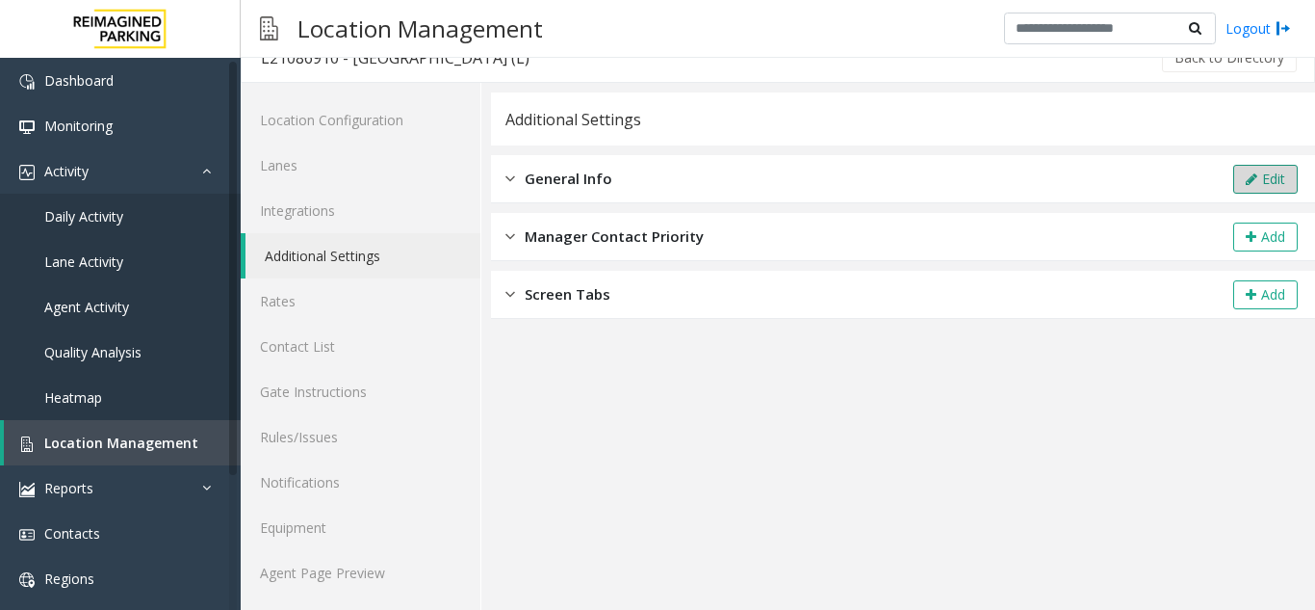
click at [1251, 175] on button "Edit" at bounding box center [1265, 179] width 65 height 29
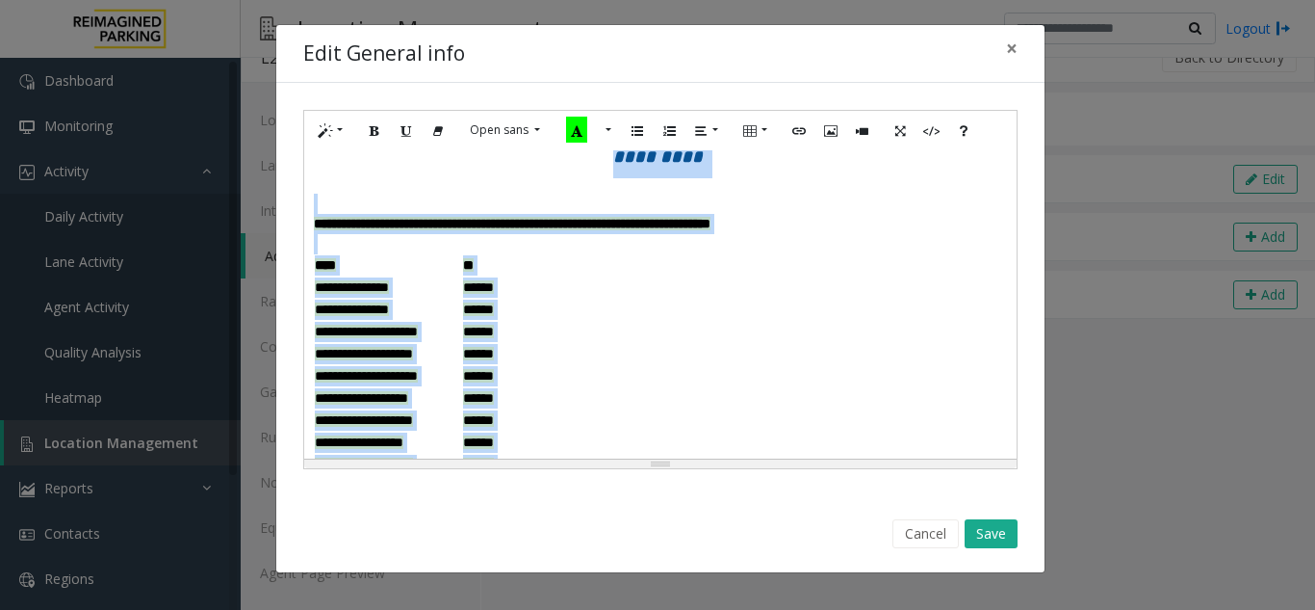
scroll to position [205, 0]
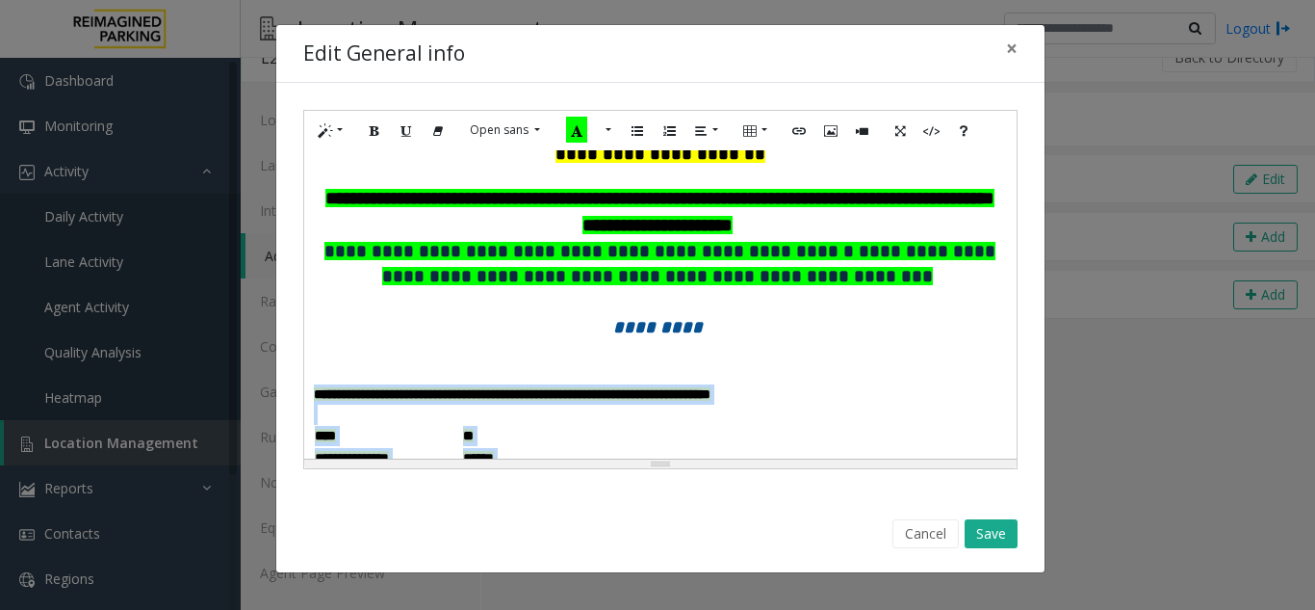
drag, startPoint x: 576, startPoint y: 413, endPoint x: 313, endPoint y: 376, distance: 265.5
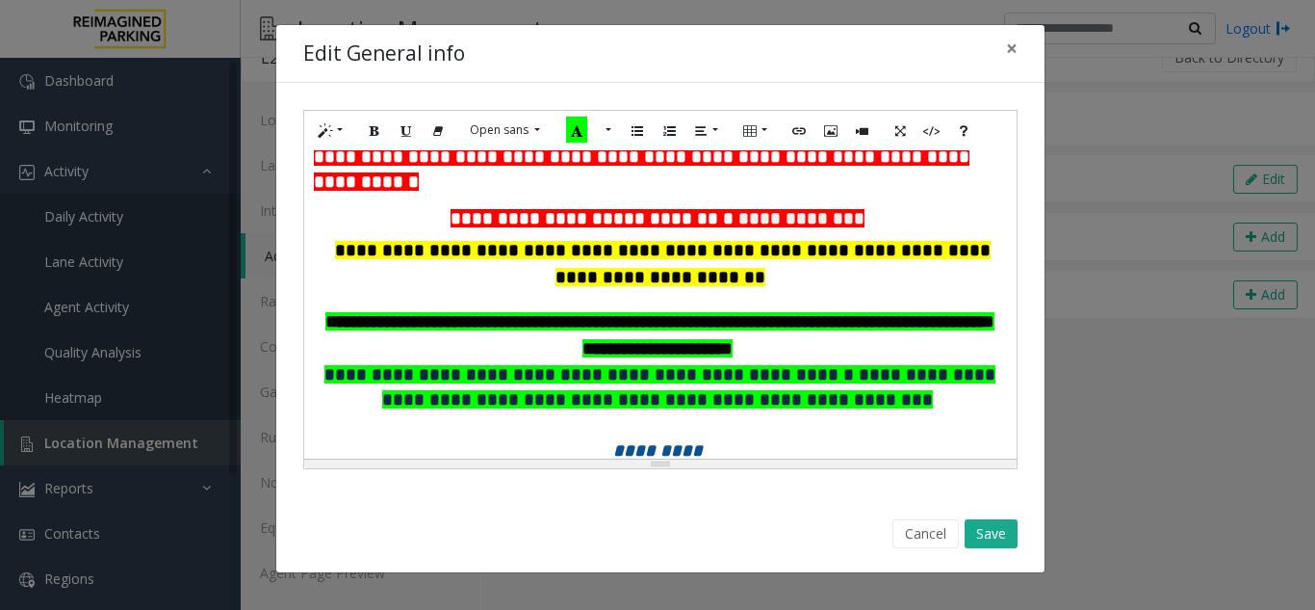
scroll to position [0, 0]
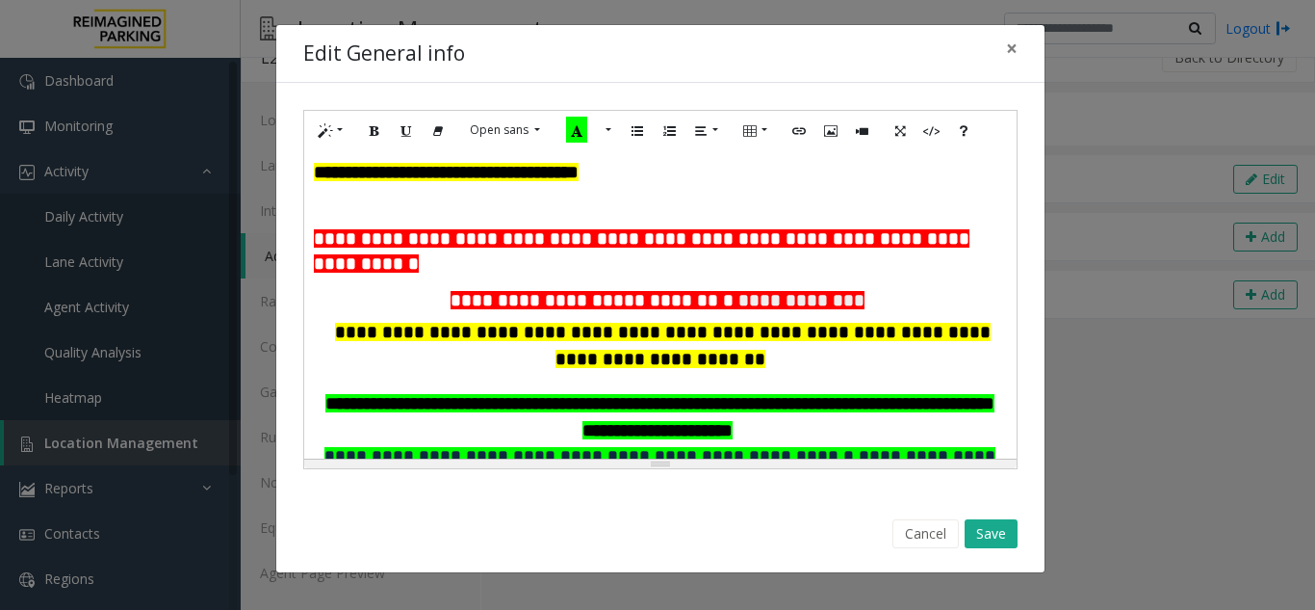
click at [647, 172] on p "**********" at bounding box center [660, 173] width 693 height 26
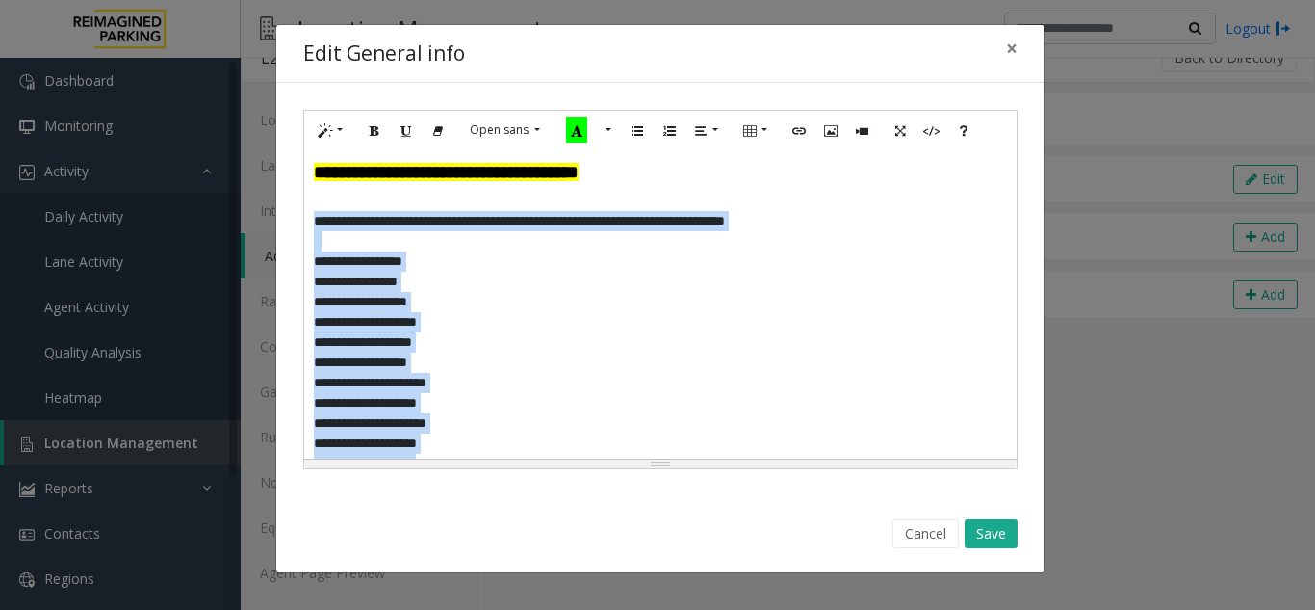
drag, startPoint x: 468, startPoint y: 259, endPoint x: 342, endPoint y: 178, distance: 149.8
click at [306, 223] on div "**********" at bounding box center [660, 304] width 713 height 308
click at [376, 128] on icon "Bold (CTRL+B)" at bounding box center [375, 129] width 12 height 16
click at [602, 126] on button "More Color" at bounding box center [606, 131] width 19 height 30
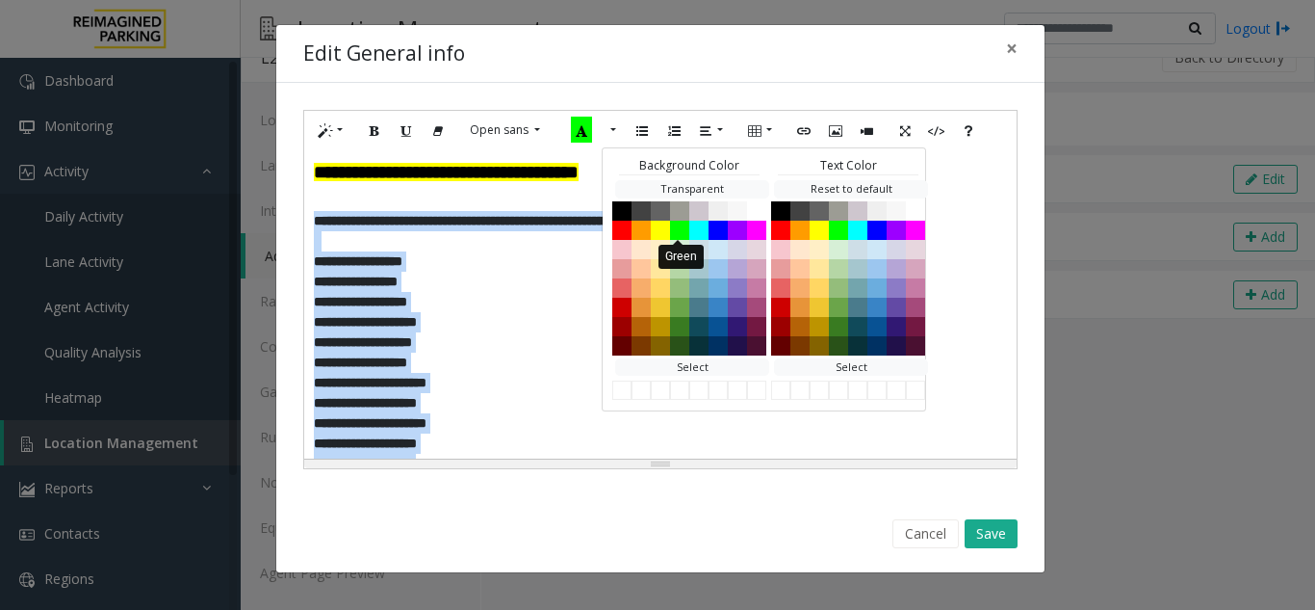
click at [670, 236] on button "Green" at bounding box center [679, 229] width 19 height 19
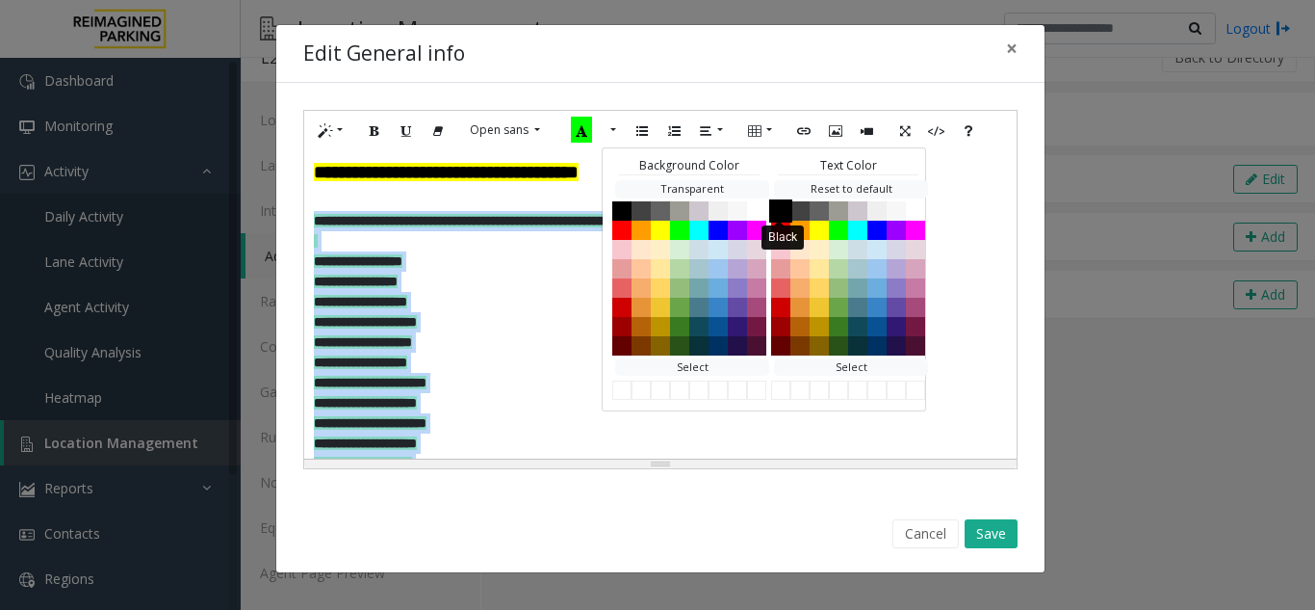
click at [774, 218] on button "Black" at bounding box center [780, 209] width 23 height 23
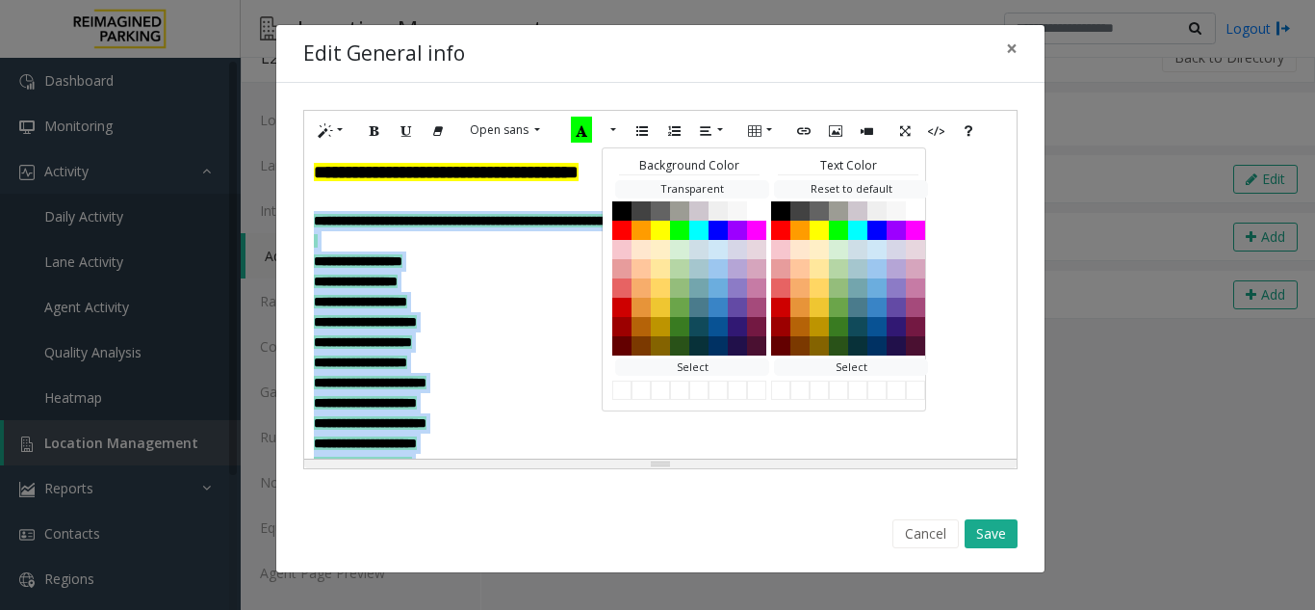
click at [501, 291] on p "**********" at bounding box center [653, 282] width 679 height 20
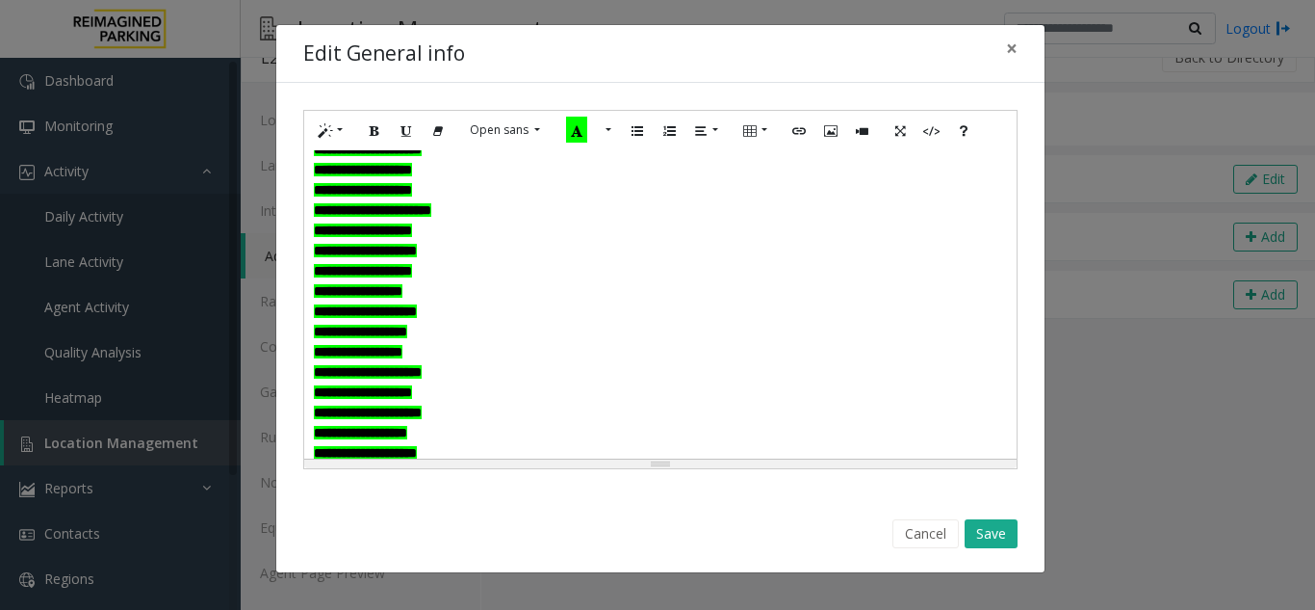
scroll to position [481, 0]
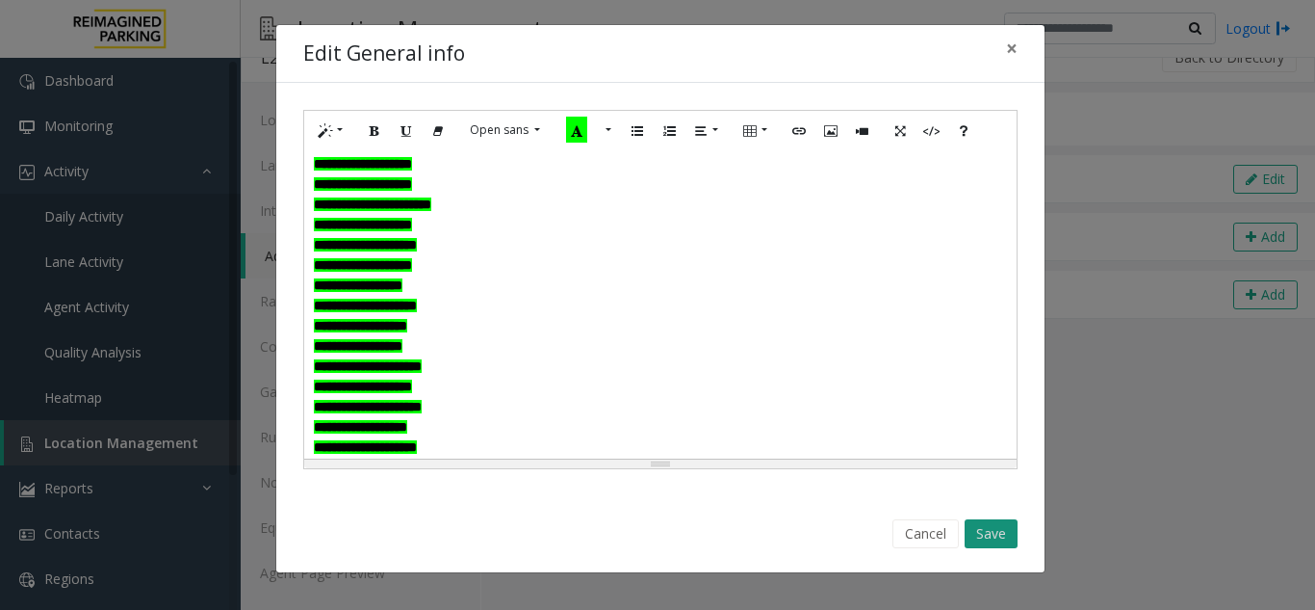
click at [990, 529] on button "Save" at bounding box center [991, 533] width 53 height 29
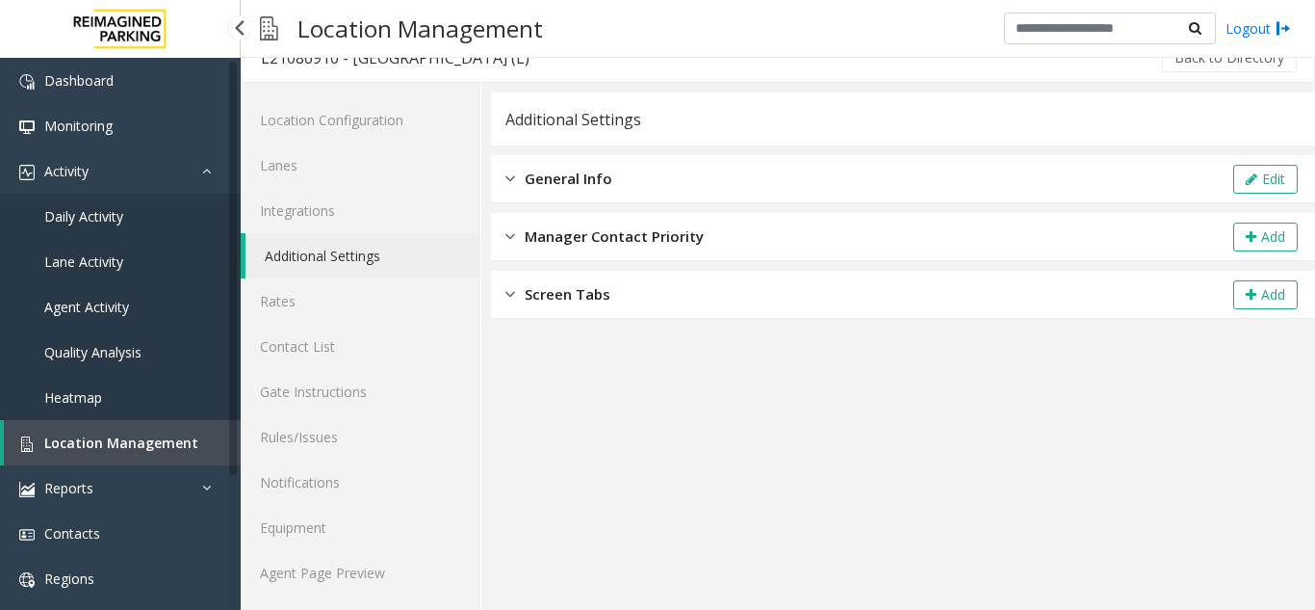
click at [85, 310] on span "Agent Activity" at bounding box center [86, 307] width 85 height 18
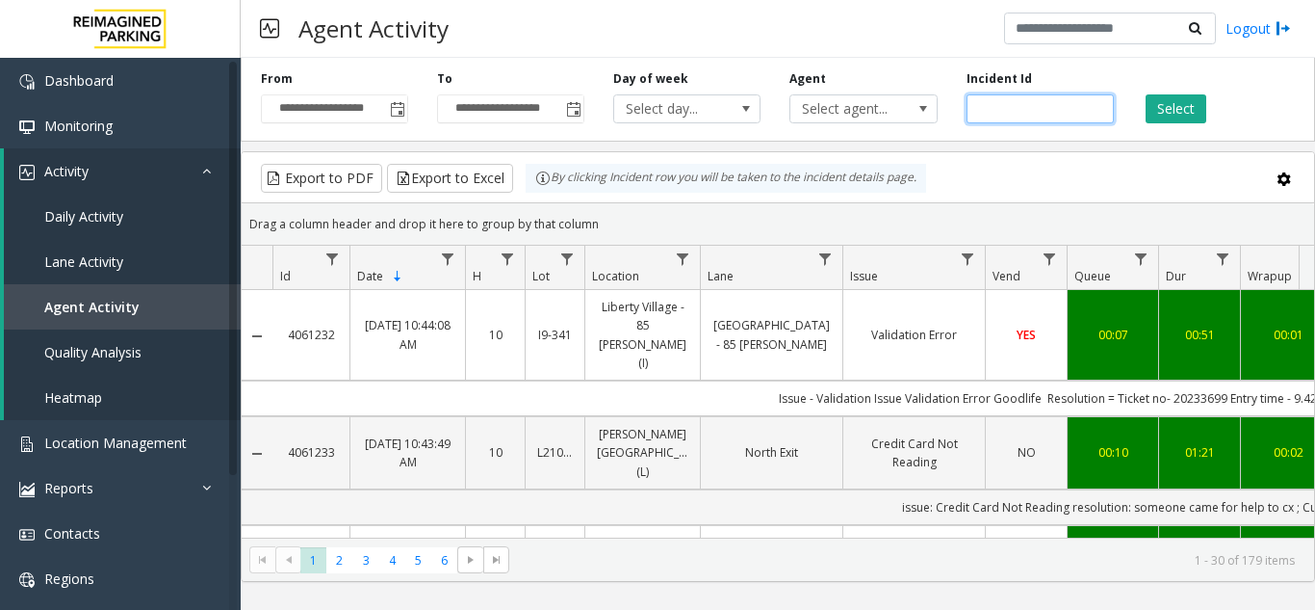
click at [1010, 102] on input "number" at bounding box center [1040, 108] width 147 height 29
paste input "*******"
click at [979, 111] on input "number" at bounding box center [1040, 108] width 147 height 29
click at [1183, 112] on button "Select" at bounding box center [1176, 108] width 61 height 29
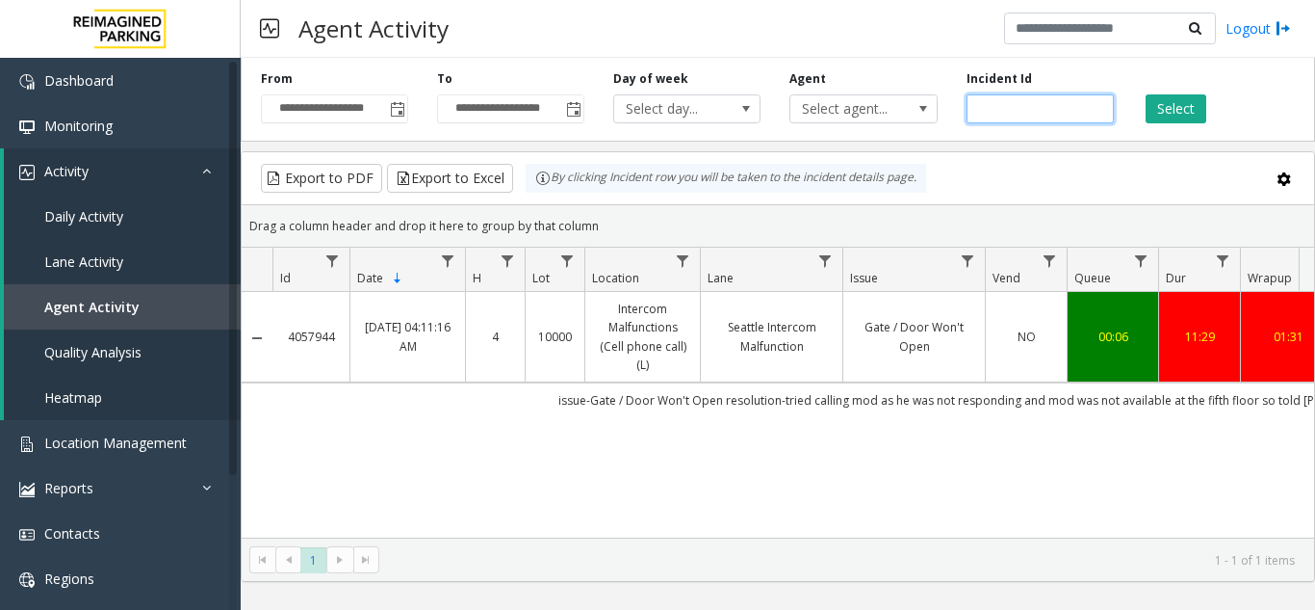
click at [989, 112] on input "*******" at bounding box center [1040, 108] width 147 height 29
paste input "number"
click at [1175, 116] on button "Select" at bounding box center [1176, 108] width 61 height 29
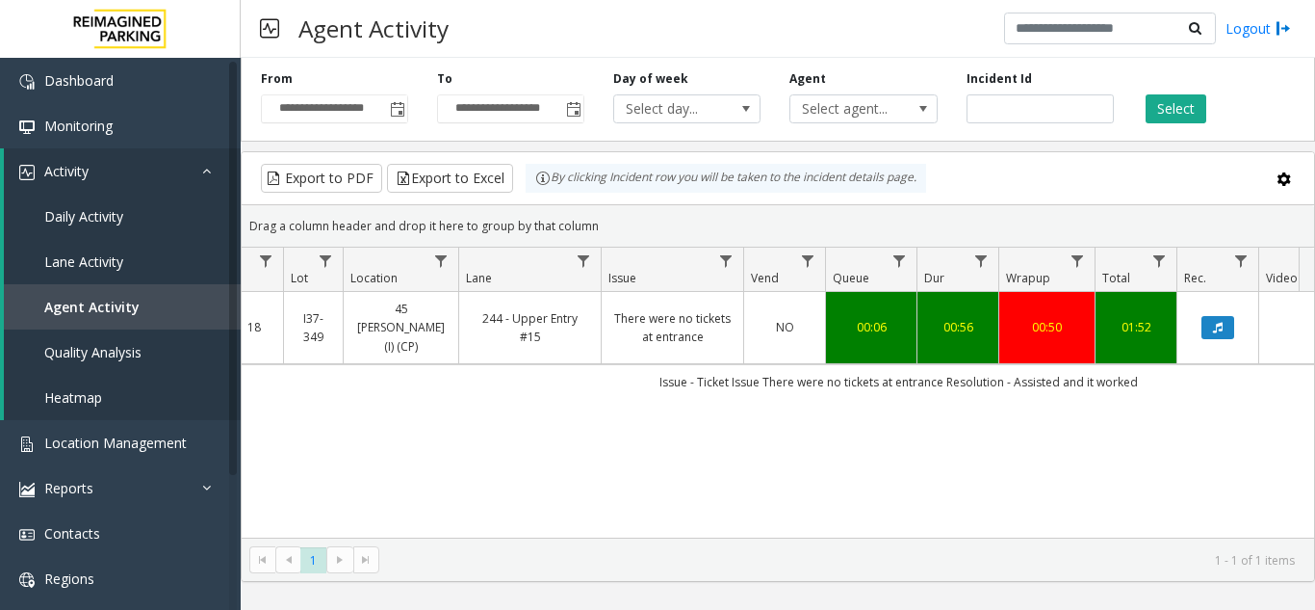
scroll to position [0, 341]
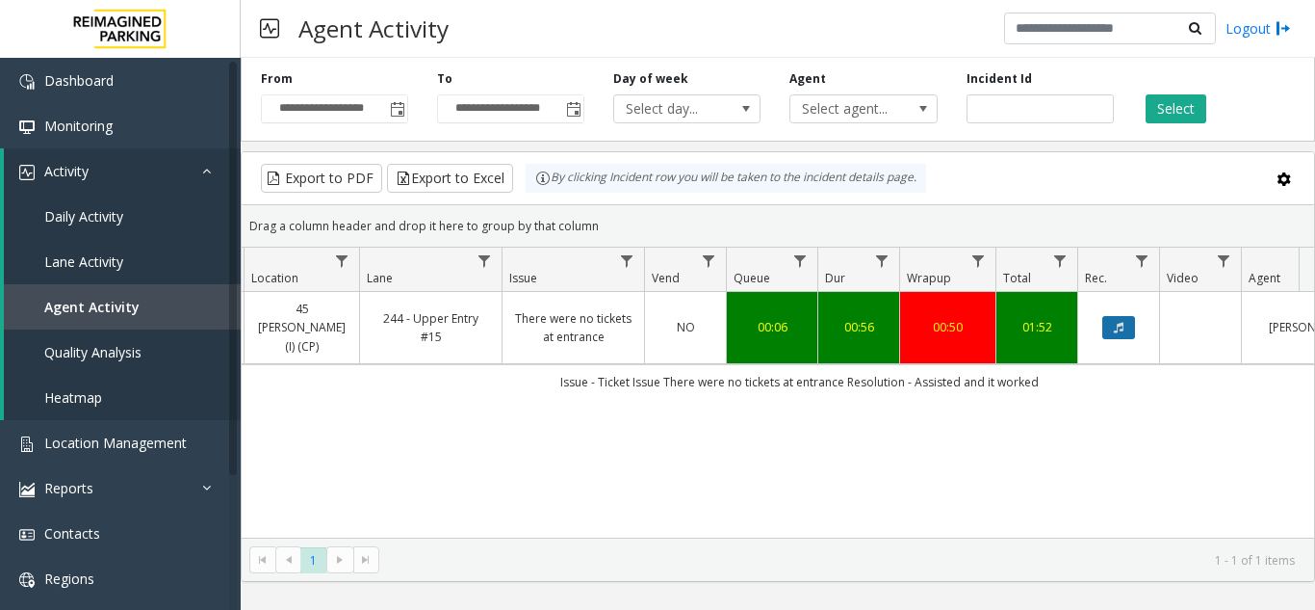
click at [1119, 322] on icon "Data table" at bounding box center [1119, 328] width 10 height 12
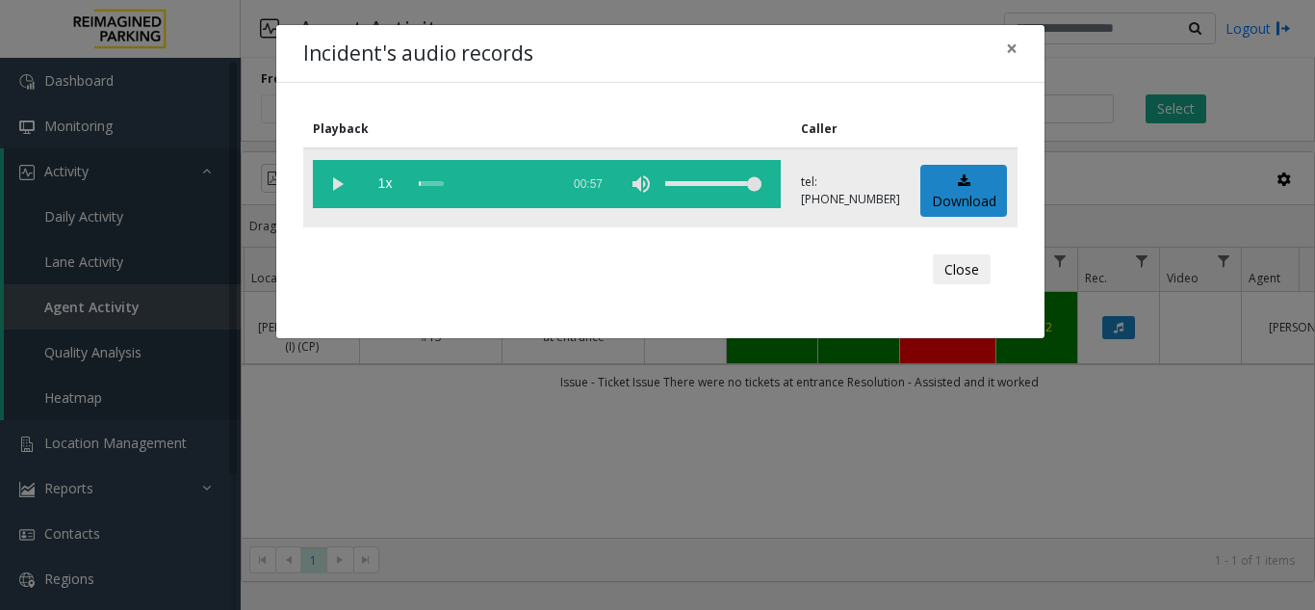
click at [339, 187] on vg-play-pause at bounding box center [337, 184] width 48 height 48
click at [513, 175] on div "scrub bar" at bounding box center [484, 184] width 131 height 48
click at [512, 183] on div "scrub bar" at bounding box center [484, 184] width 131 height 48
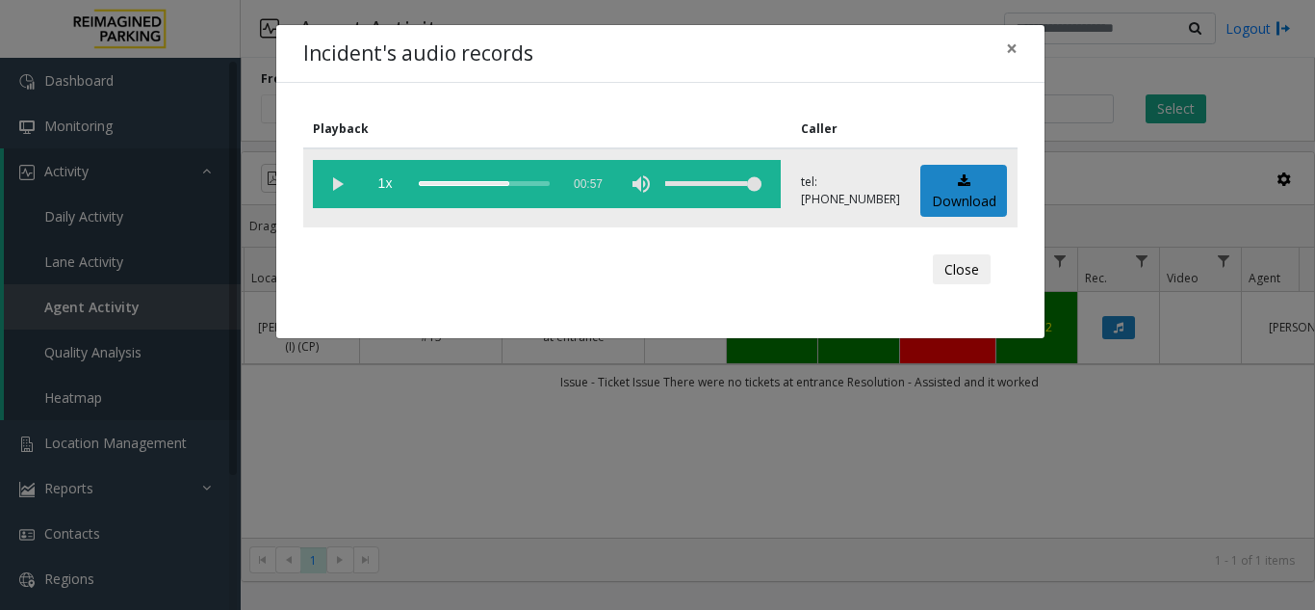
click at [327, 187] on vg-play-pause at bounding box center [337, 184] width 48 height 48
click at [509, 184] on div "scrub bar" at bounding box center [484, 184] width 131 height 48
click at [518, 182] on div "scrub bar" at bounding box center [484, 184] width 131 height 48
click at [342, 183] on vg-play-pause at bounding box center [337, 184] width 48 height 48
click at [483, 181] on div "scrub bar" at bounding box center [484, 184] width 131 height 48
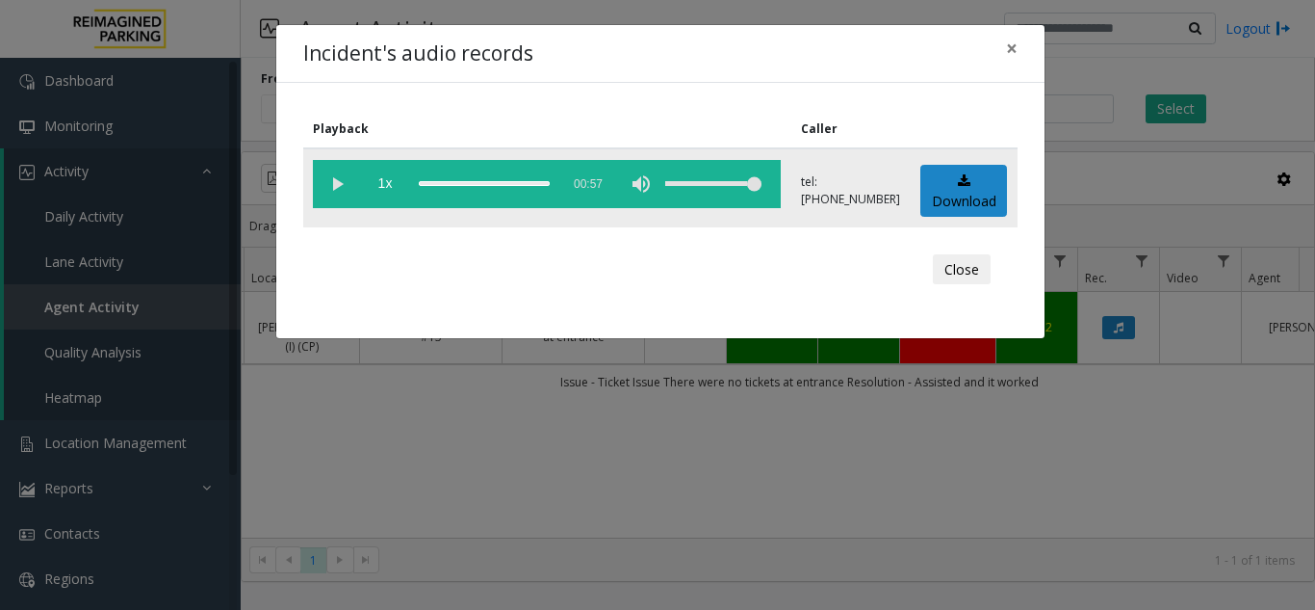
click at [487, 189] on div "scrub bar" at bounding box center [484, 184] width 131 height 48
click at [489, 185] on div "scrub bar" at bounding box center [484, 184] width 131 height 48
click at [334, 186] on vg-play-pause at bounding box center [337, 184] width 48 height 48
click at [439, 181] on div "scrub bar" at bounding box center [484, 184] width 131 height 48
click at [419, 185] on div "scrub bar" at bounding box center [484, 184] width 131 height 48
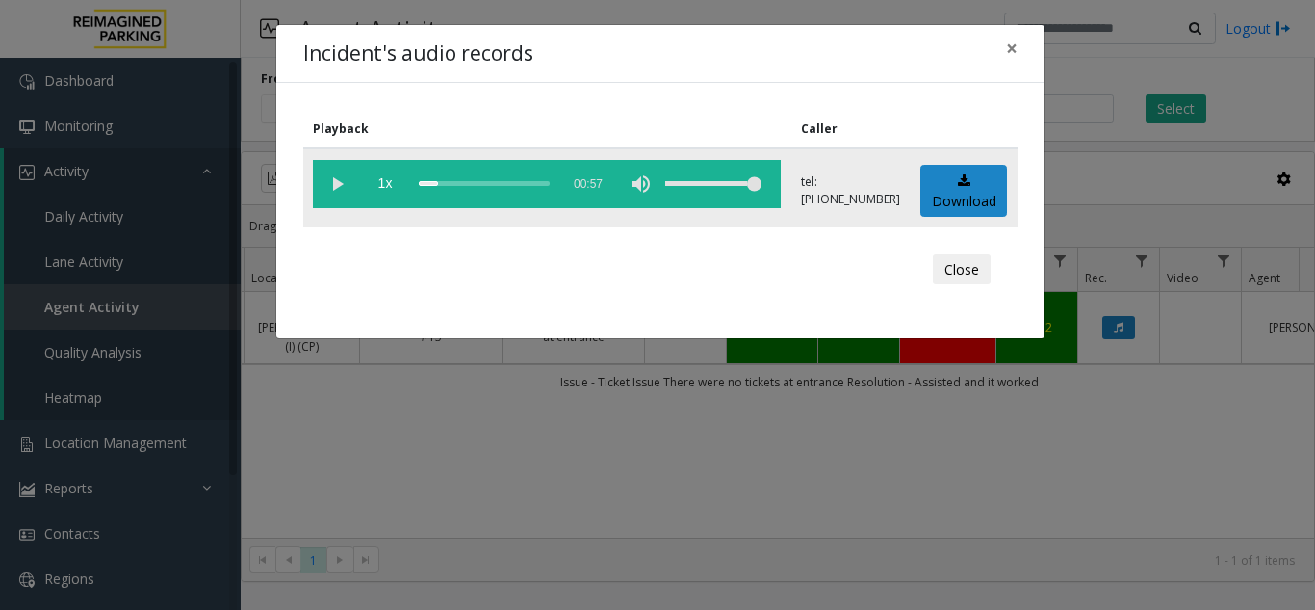
click at [428, 184] on div "scrub bar" at bounding box center [484, 184] width 131 height 48
click at [425, 184] on div "scrub bar" at bounding box center [484, 184] width 131 height 48
drag, startPoint x: 424, startPoint y: 183, endPoint x: 399, endPoint y: 176, distance: 25.9
click at [399, 176] on vg-controls "1x 00:57" at bounding box center [547, 184] width 468 height 48
click at [419, 180] on div "scrub bar" at bounding box center [484, 184] width 131 height 48
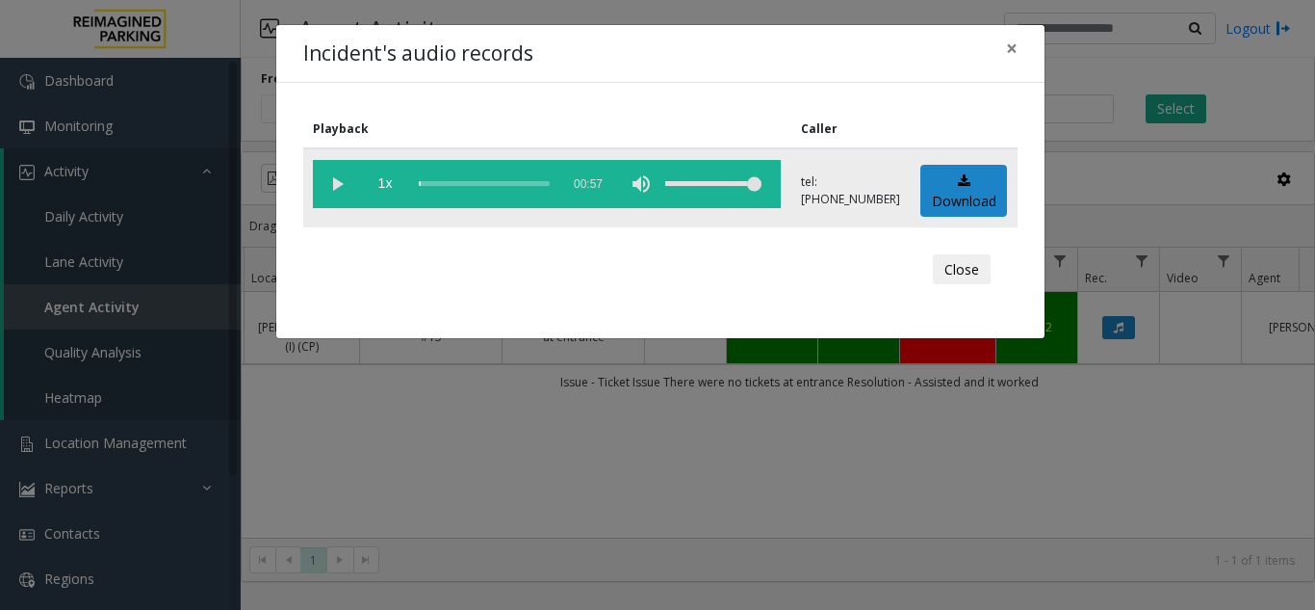
click at [332, 190] on vg-play-pause at bounding box center [337, 184] width 48 height 48
click at [427, 184] on div "scrub bar" at bounding box center [484, 184] width 131 height 48
click at [1007, 43] on span "×" at bounding box center [1012, 48] width 12 height 27
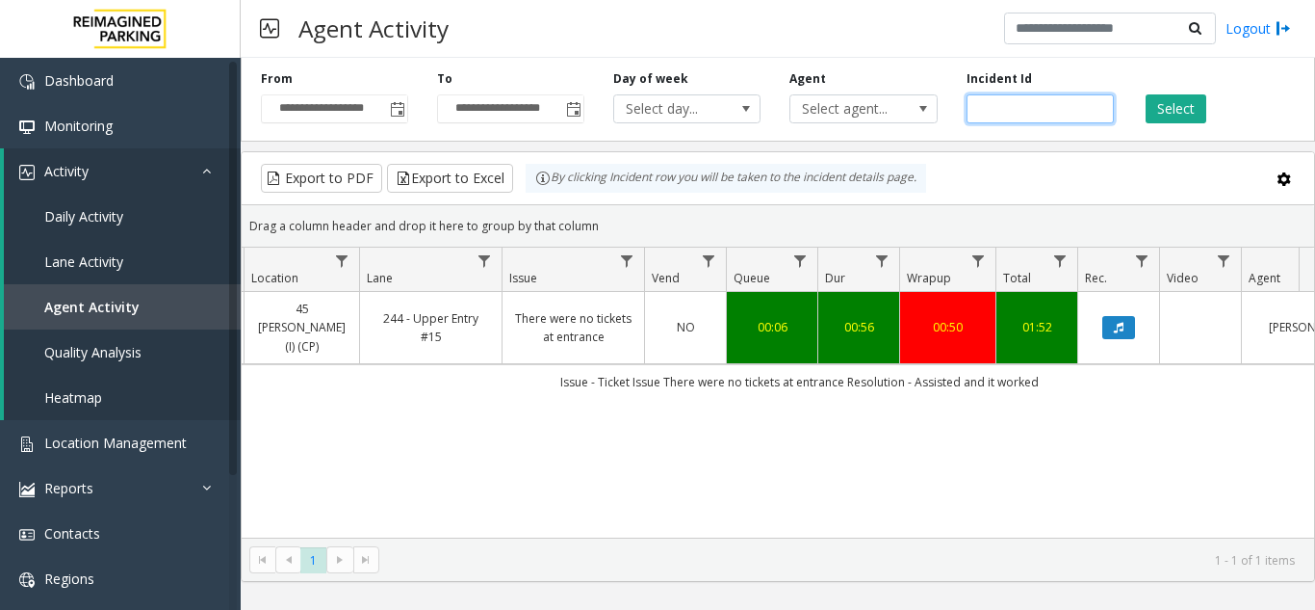
click at [1007, 108] on input "*******" at bounding box center [1040, 108] width 147 height 29
paste input "number"
click at [1170, 106] on button "Select" at bounding box center [1176, 108] width 61 height 29
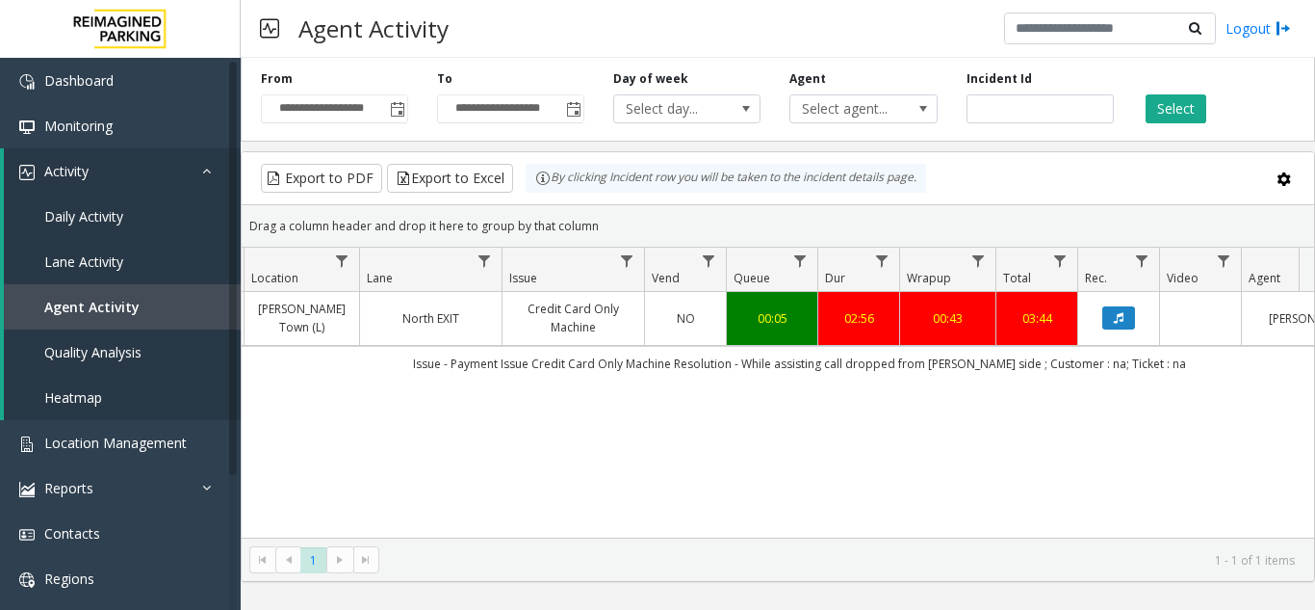
drag, startPoint x: 973, startPoint y: 538, endPoint x: 982, endPoint y: 540, distance: 9.8
click at [982, 540] on kendo-pager "* 1 1 - 1 of 1 items" at bounding box center [778, 558] width 1073 height 43
drag, startPoint x: 1050, startPoint y: 101, endPoint x: 656, endPoint y: 133, distance: 395.1
click at [676, 136] on div "**********" at bounding box center [778, 95] width 1075 height 91
paste input "number"
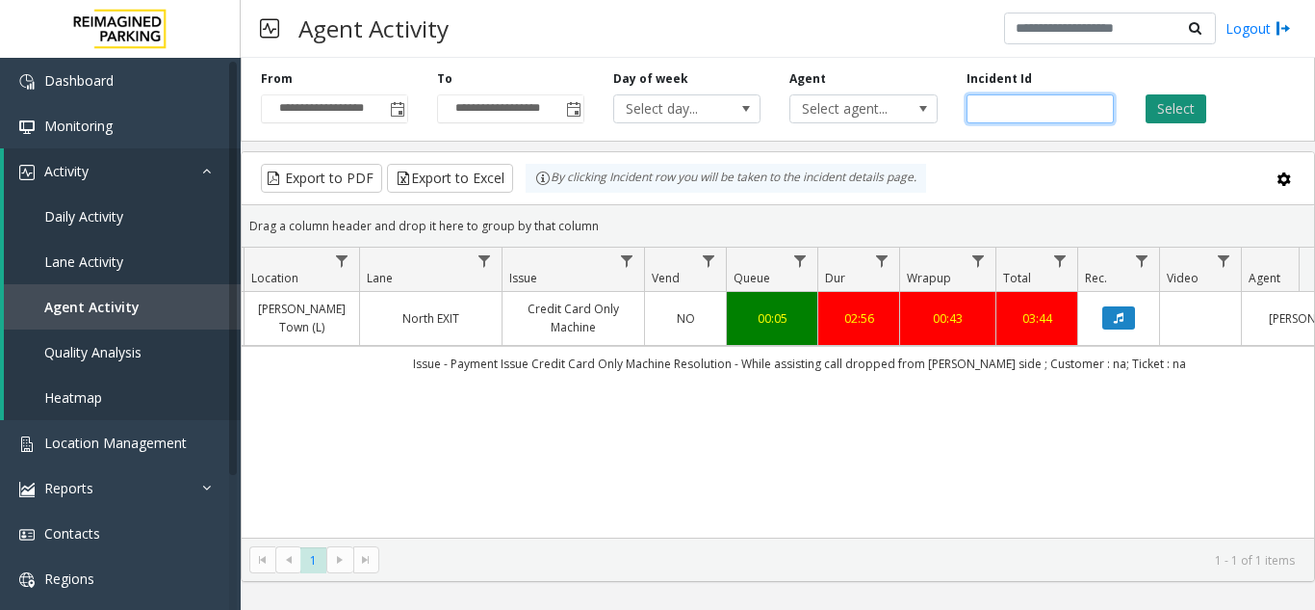
type input "*******"
click at [1169, 109] on button "Select" at bounding box center [1176, 108] width 61 height 29
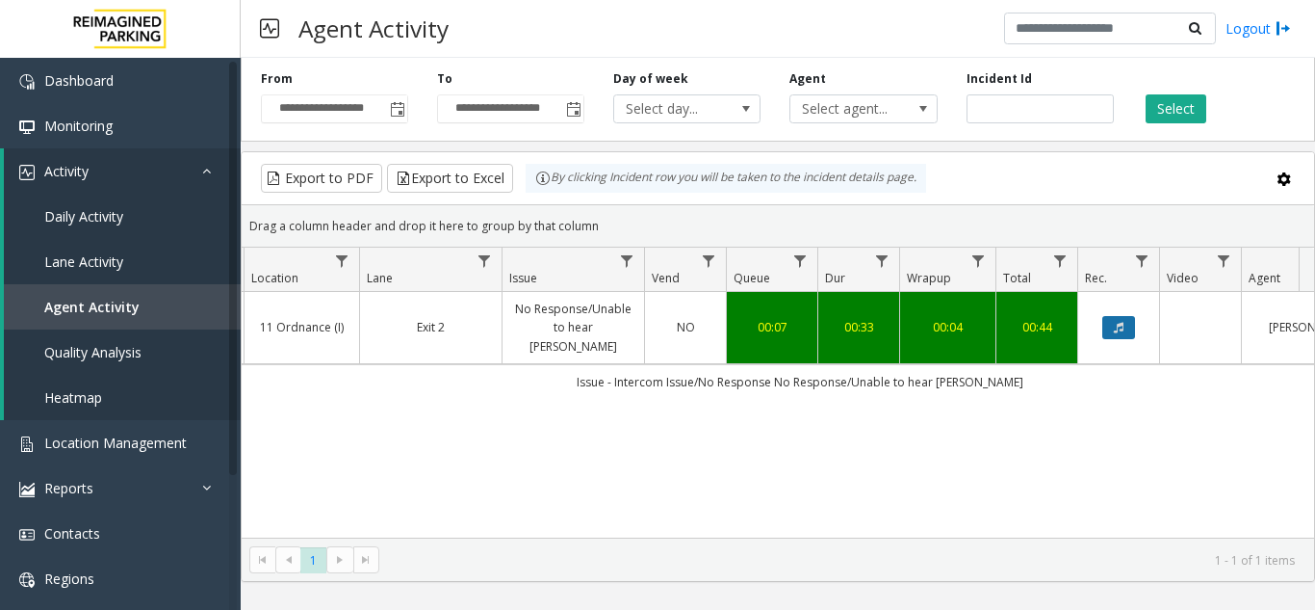
click at [1117, 316] on button "Data table" at bounding box center [1119, 327] width 33 height 23
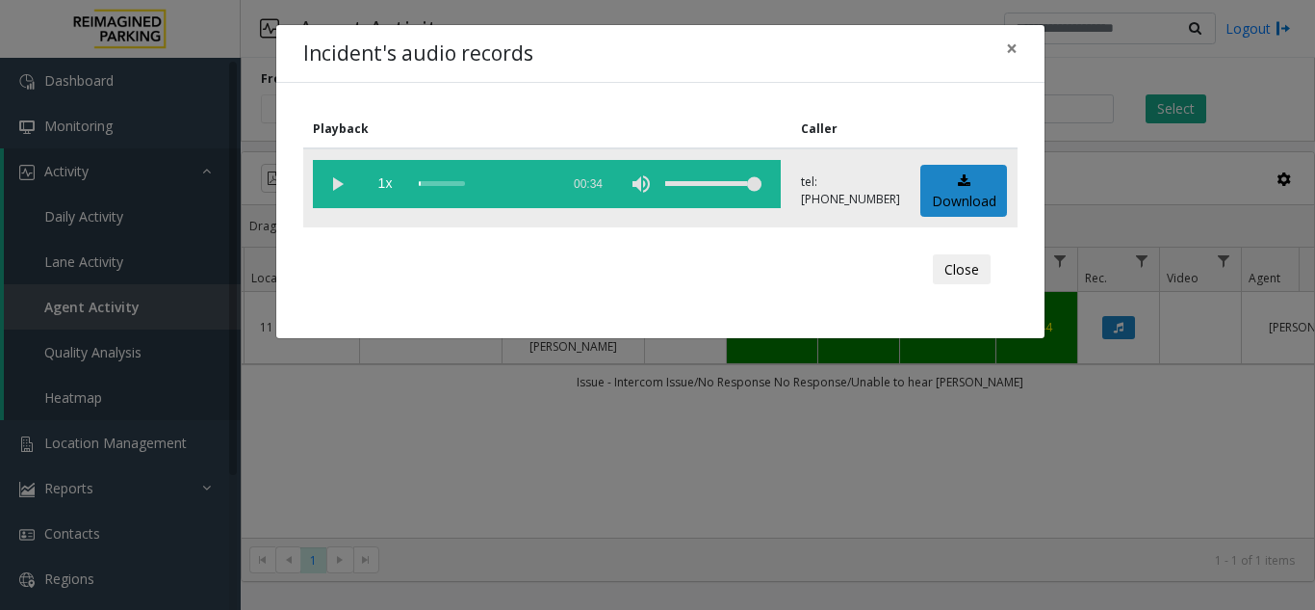
click at [335, 184] on vg-play-pause at bounding box center [337, 184] width 48 height 48
click at [484, 183] on div "scrub bar" at bounding box center [484, 184] width 131 height 48
click at [525, 184] on div "scrub bar" at bounding box center [484, 184] width 131 height 48
click at [441, 186] on div "scrub bar" at bounding box center [484, 184] width 131 height 48
click at [333, 182] on vg-play-pause at bounding box center [337, 184] width 48 height 48
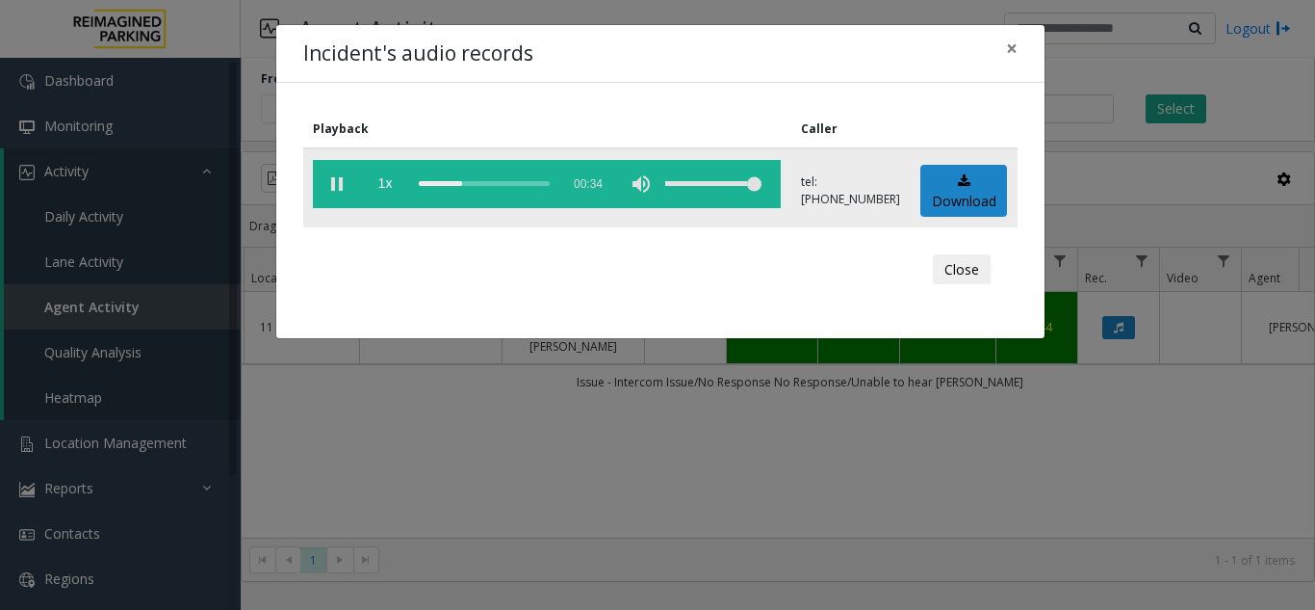
click at [419, 185] on div "scrub bar" at bounding box center [484, 184] width 131 height 48
click at [1008, 43] on span "×" at bounding box center [1012, 48] width 12 height 27
